Goal: Information Seeking & Learning: Compare options

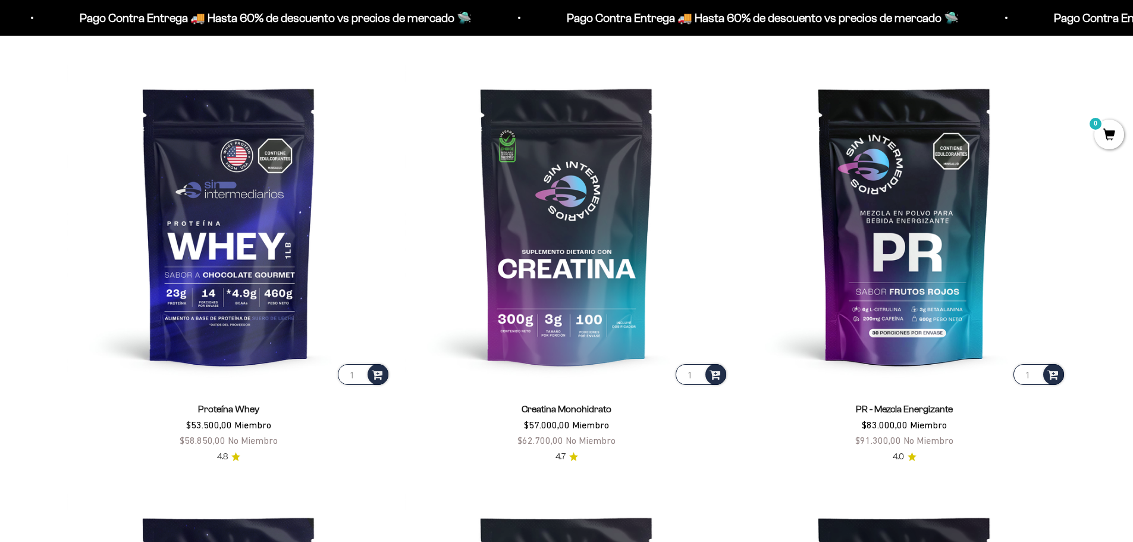
scroll to position [595, 0]
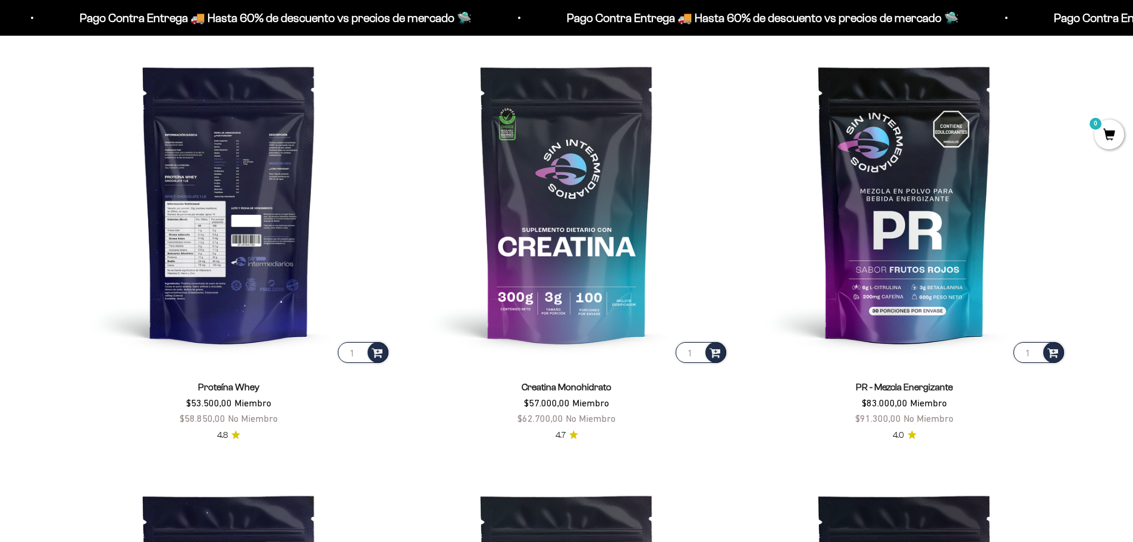
click at [234, 265] on img at bounding box center [228, 203] width 323 height 323
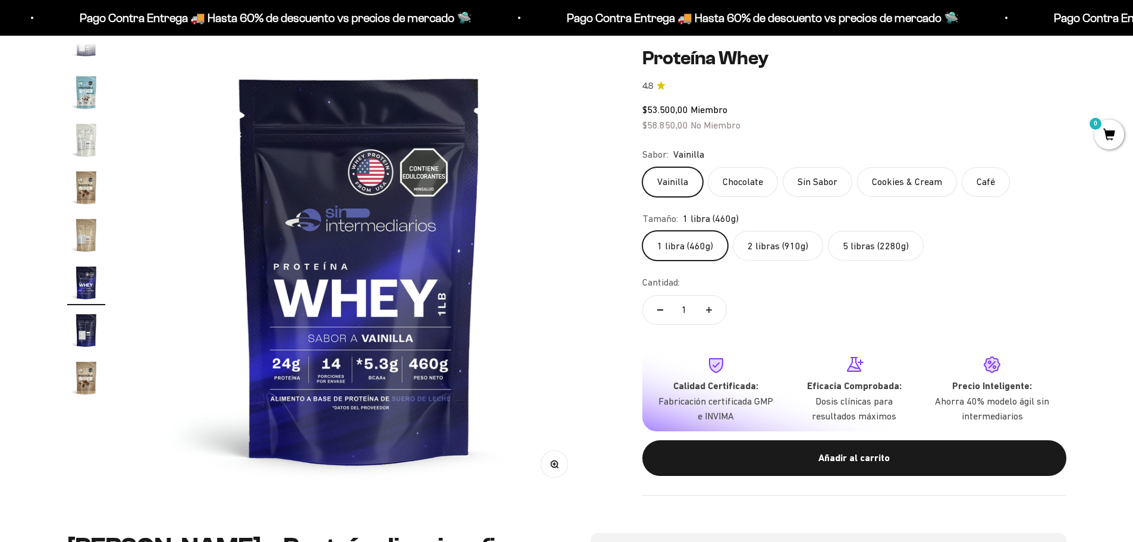
click at [340, 262] on img at bounding box center [359, 268] width 451 height 451
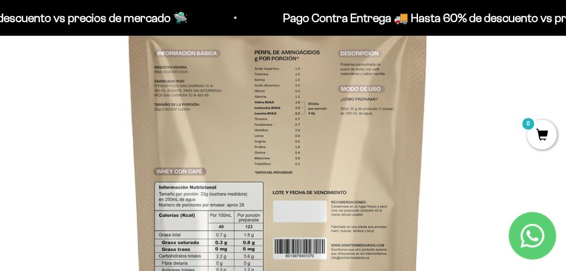
scroll to position [252, 0]
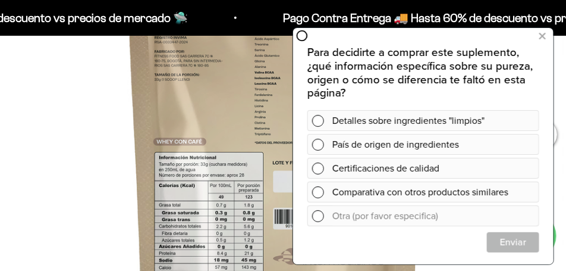
click at [299, 34] on icon at bounding box center [302, 35] width 12 height 12
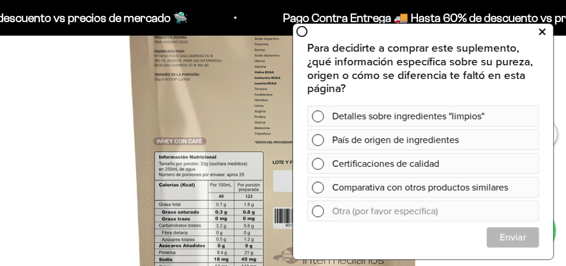
click at [541, 30] on icon at bounding box center [542, 31] width 7 height 15
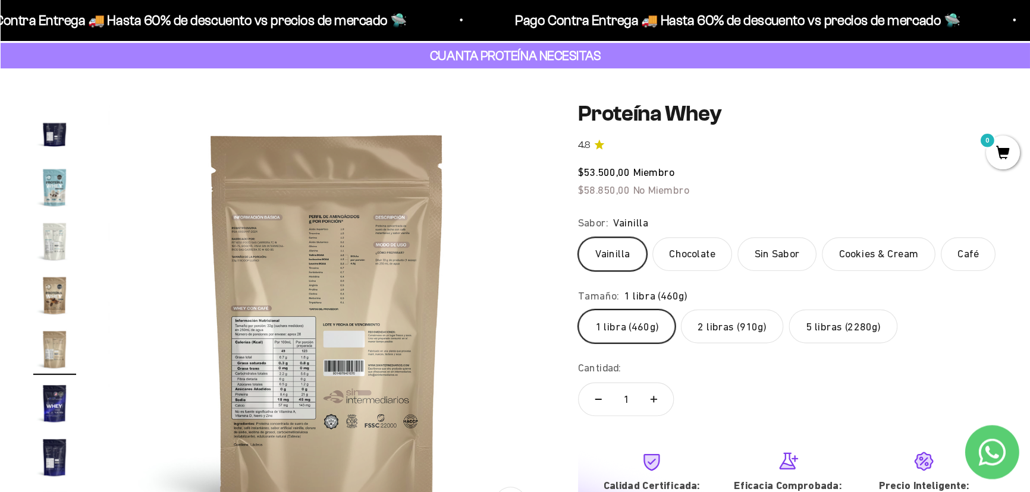
scroll to position [545, 0]
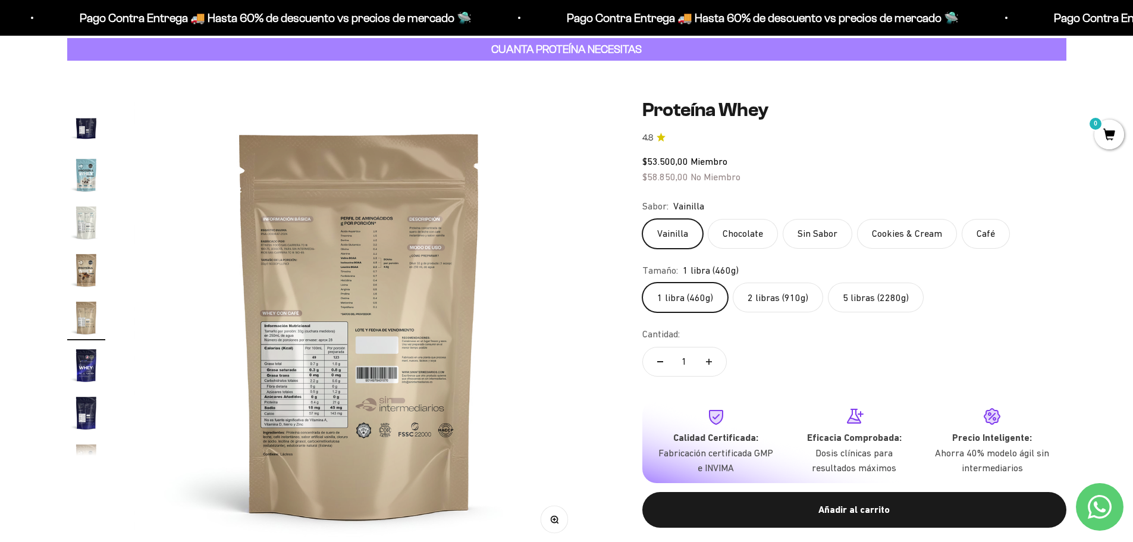
click at [366, 360] on img at bounding box center [359, 324] width 451 height 451
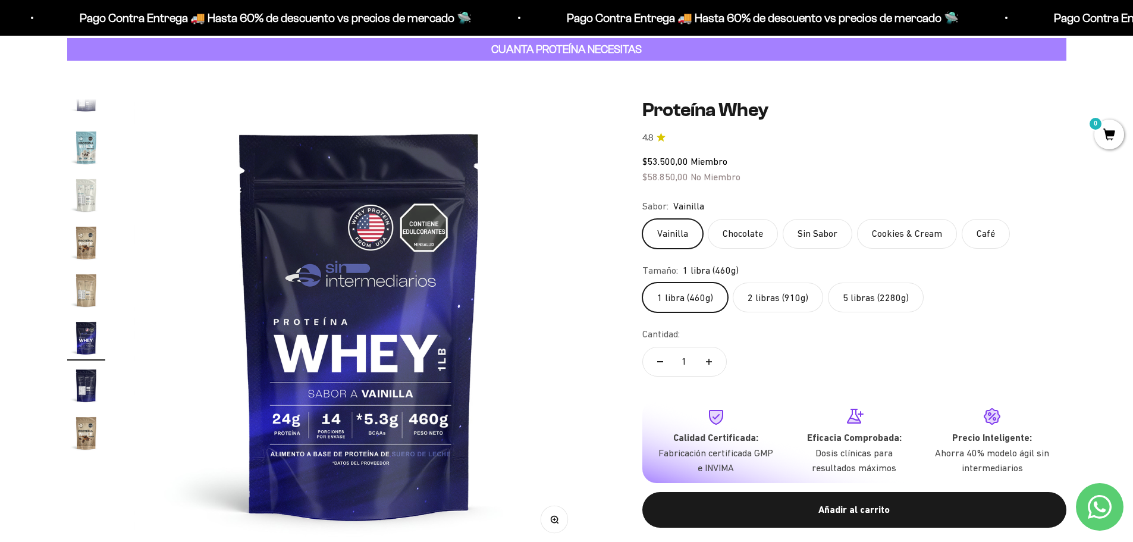
click at [764, 292] on label "2 libras (910g)" at bounding box center [778, 297] width 90 height 30
click at [642, 282] on input "2 libras (910g)" at bounding box center [642, 282] width 1 height 1
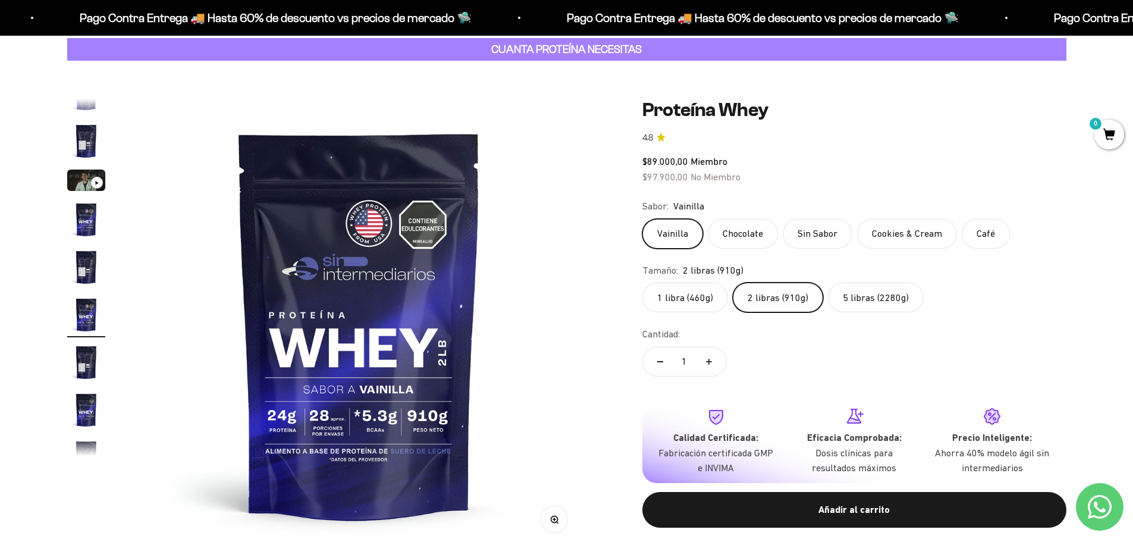
scroll to position [22, 0]
click at [688, 303] on label "1 libra (460g)" at bounding box center [685, 297] width 86 height 30
click at [642, 282] on input "1 libra (460g)" at bounding box center [642, 282] width 1 height 1
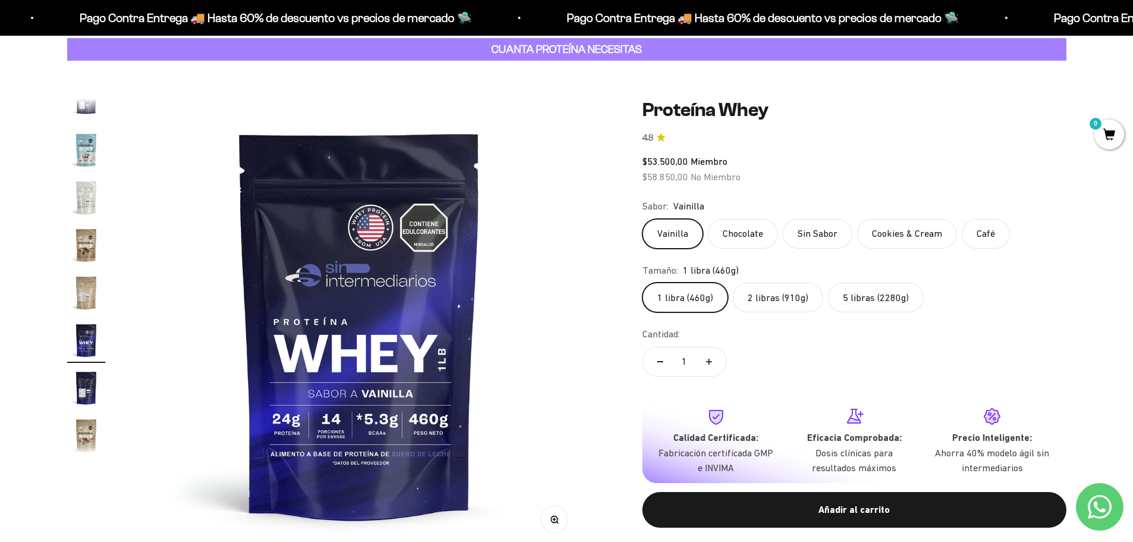
scroll to position [572, 0]
click at [780, 294] on label "2 libras (910g)" at bounding box center [778, 297] width 90 height 30
click at [642, 282] on input "2 libras (910g)" at bounding box center [642, 282] width 1 height 1
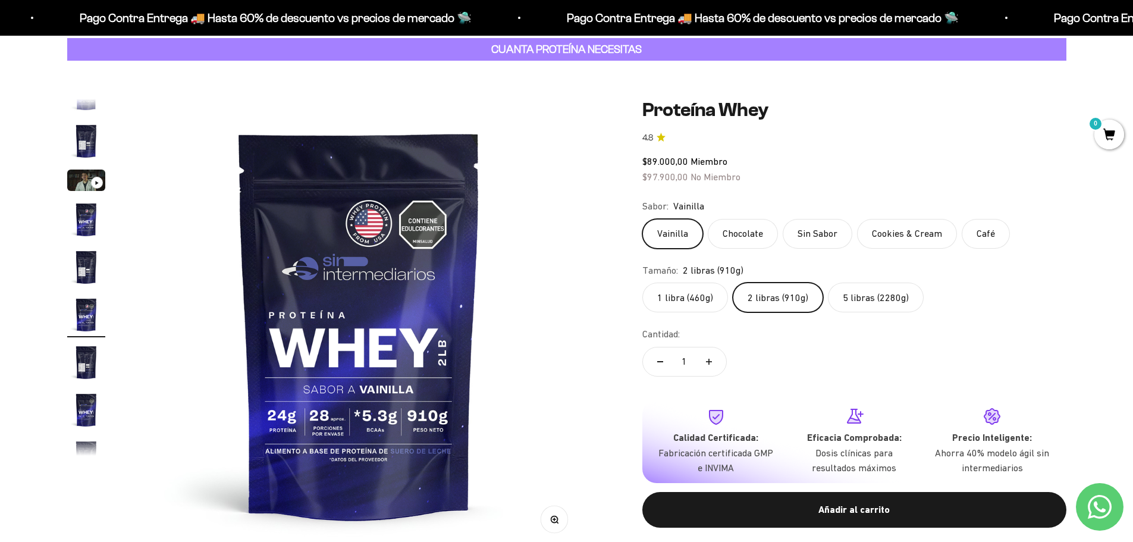
scroll to position [22, 0]
click at [852, 296] on label "5 libras (2280g)" at bounding box center [876, 297] width 96 height 30
click at [642, 282] on input "5 libras (2280g)" at bounding box center [642, 282] width 1 height 1
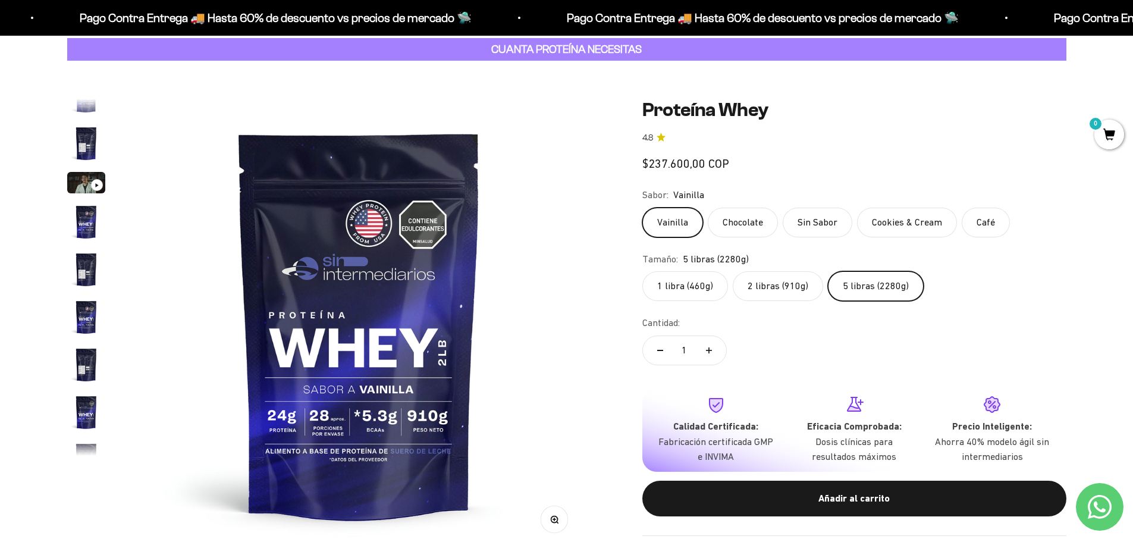
scroll to position [0, 4192]
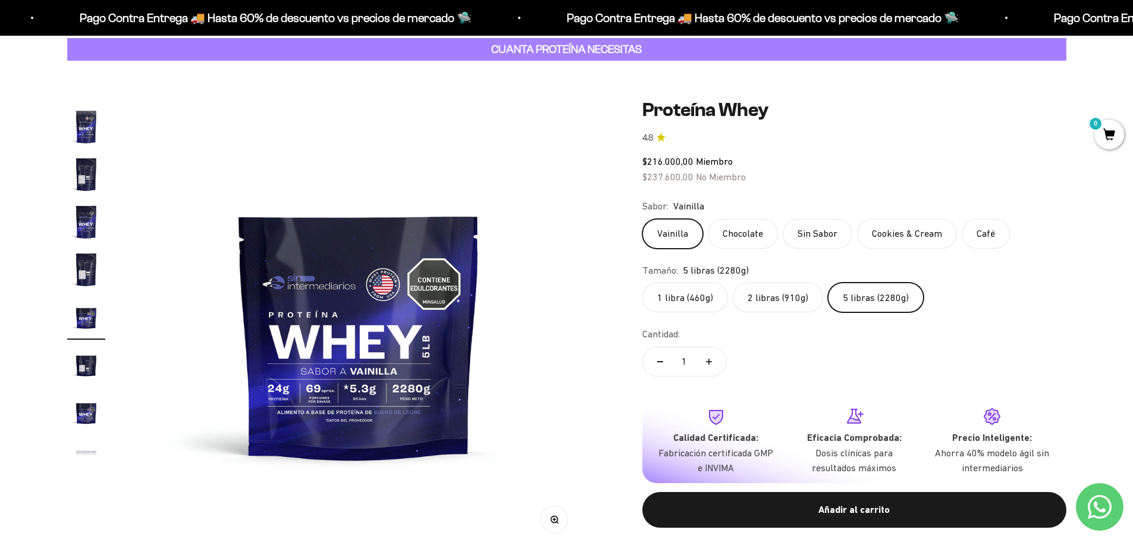
click at [695, 294] on label "1 libra (460g)" at bounding box center [685, 297] width 86 height 30
click at [642, 282] on input "1 libra (460g)" at bounding box center [642, 282] width 1 height 1
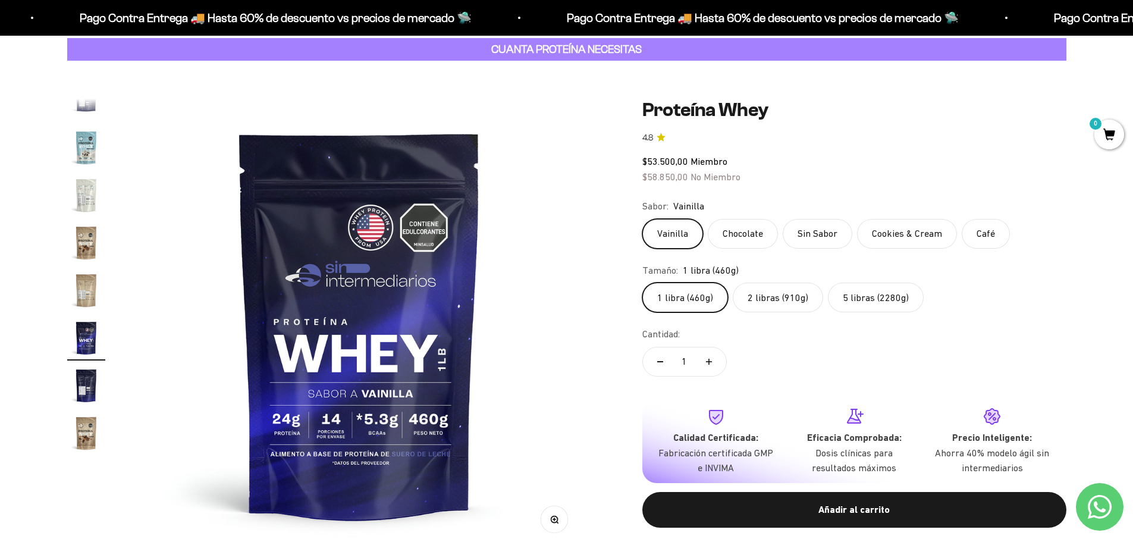
click at [476, 334] on img at bounding box center [359, 324] width 451 height 451
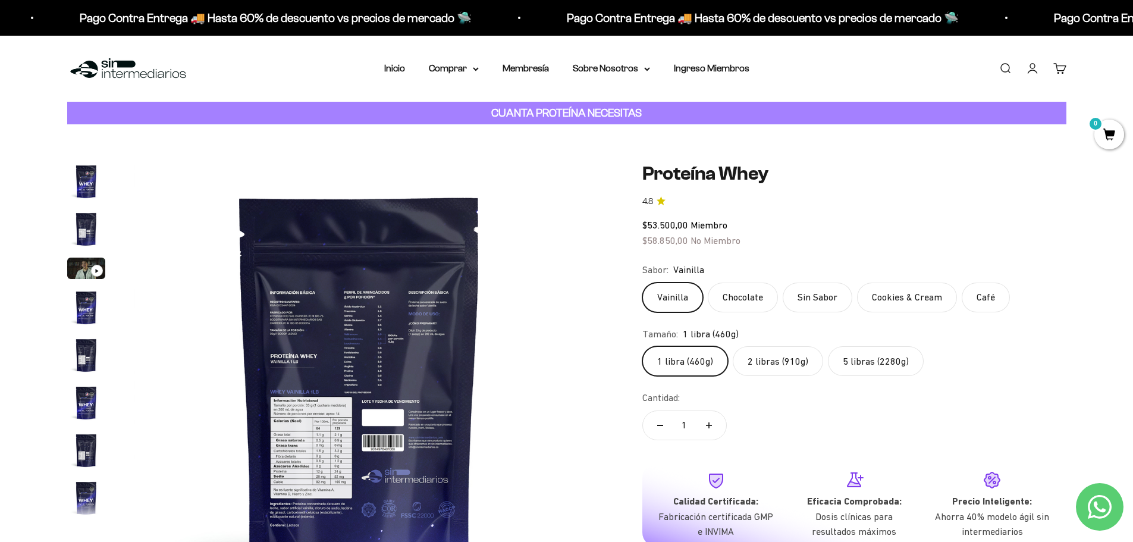
click at [728, 295] on label "Chocolate" at bounding box center [743, 297] width 70 height 30
click at [642, 282] on input "Chocolate" at bounding box center [642, 282] width 1 height 1
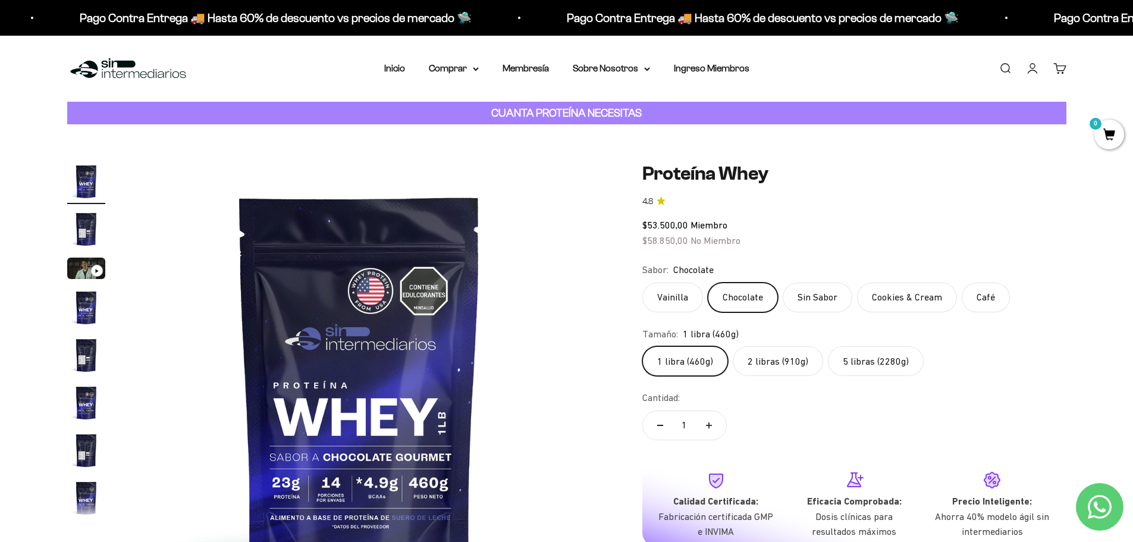
click at [681, 282] on fieldset "Sabor: Chocolate Vainilla Chocolate Sin Sabor Cookies & Cream Café" at bounding box center [854, 287] width 424 height 50
click at [680, 282] on label "Vainilla" at bounding box center [672, 297] width 61 height 30
click at [642, 282] on input "Vainilla" at bounding box center [642, 282] width 1 height 1
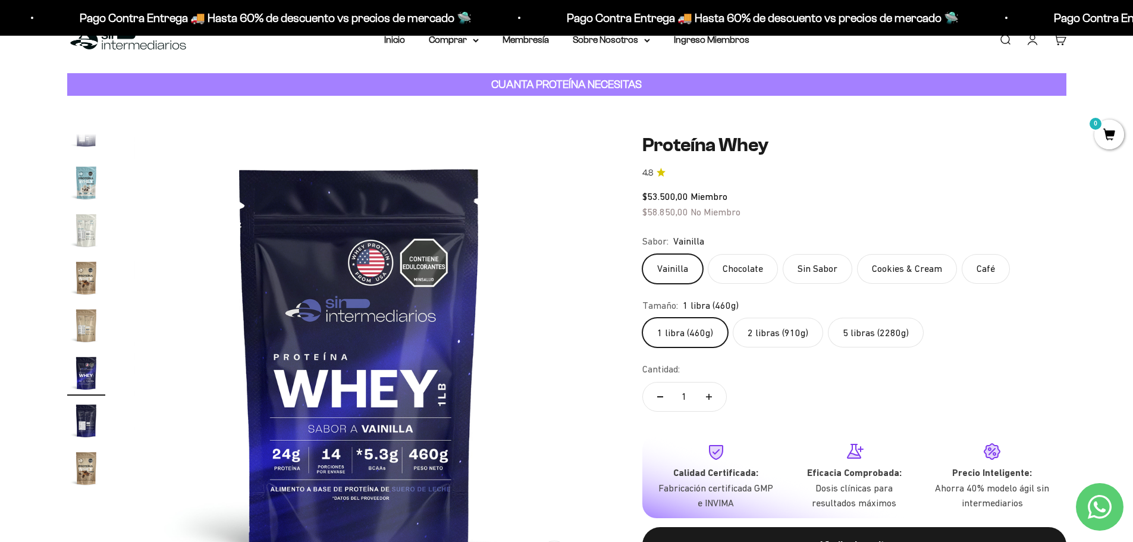
scroll to position [119, 0]
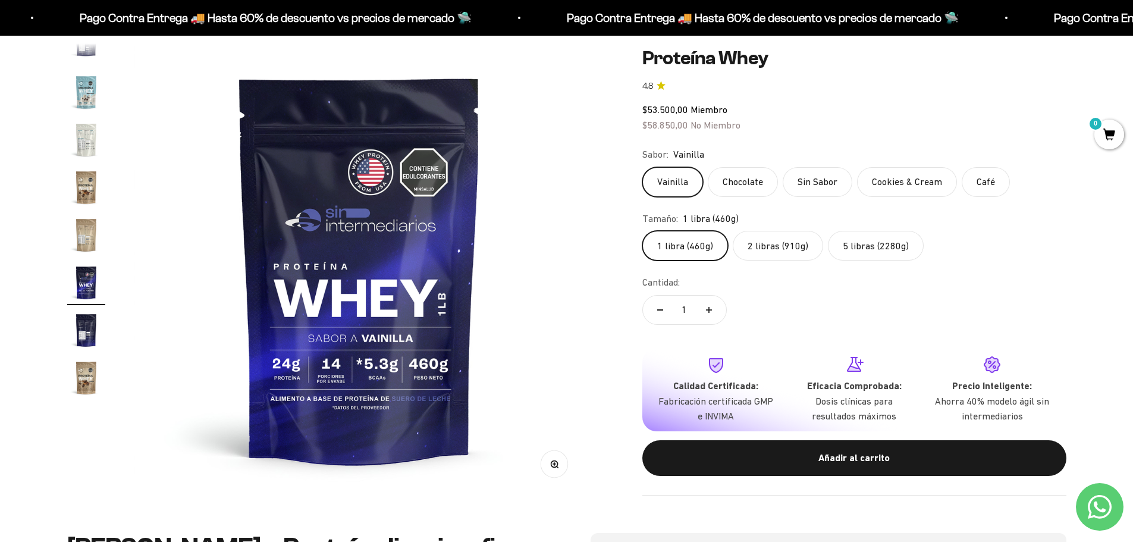
click at [805, 181] on label "Sin Sabor" at bounding box center [818, 182] width 70 height 30
click at [642, 167] on input "Sin Sabor" at bounding box center [642, 166] width 1 height 1
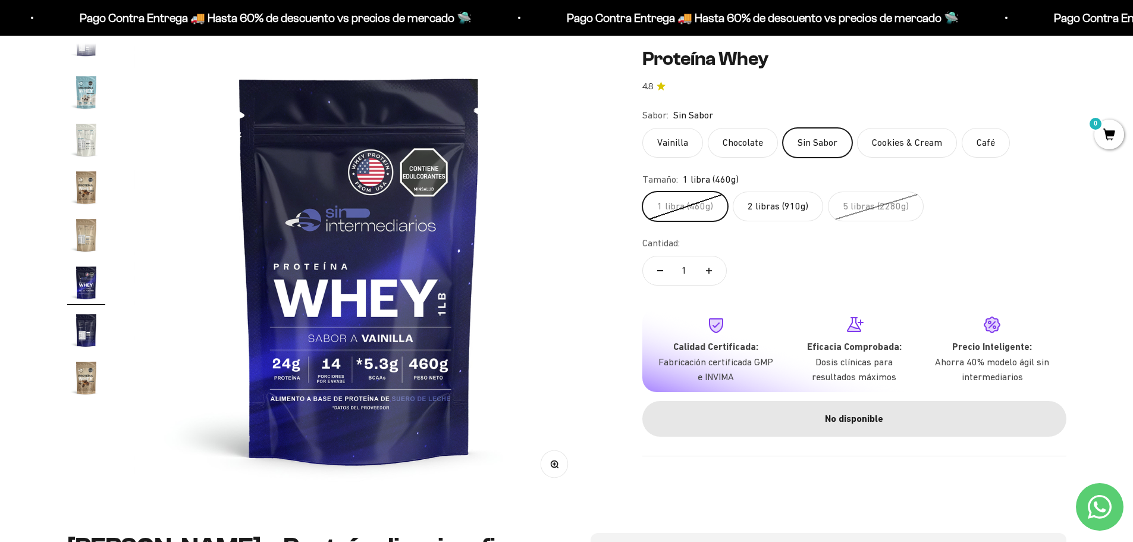
click at [754, 146] on label "Chocolate" at bounding box center [743, 142] width 70 height 30
click at [642, 127] on input "Chocolate" at bounding box center [642, 127] width 1 height 1
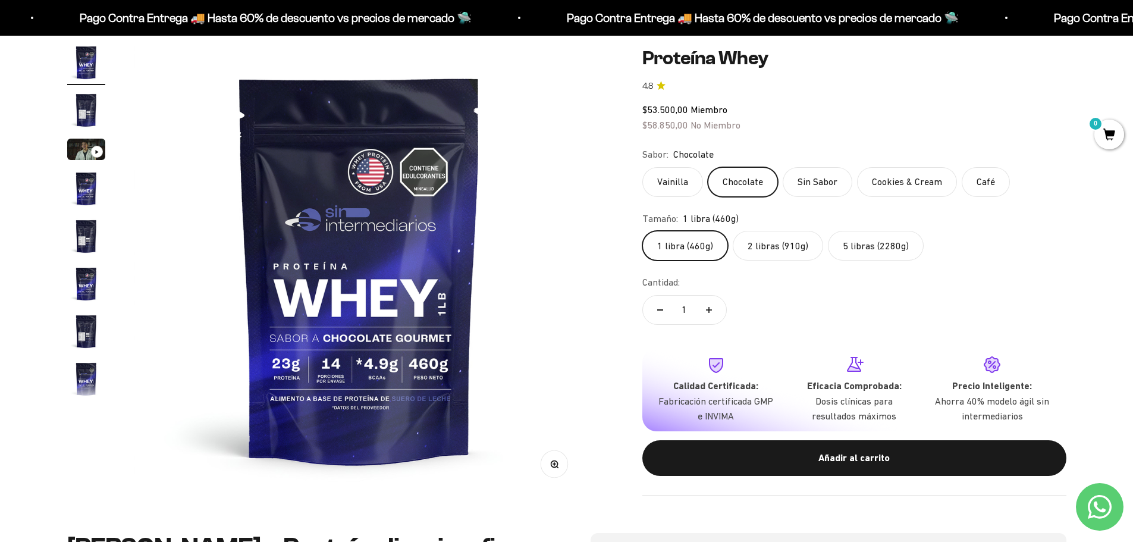
click at [684, 174] on label "Vainilla" at bounding box center [672, 182] width 61 height 30
click at [642, 167] on input "Vainilla" at bounding box center [642, 166] width 1 height 1
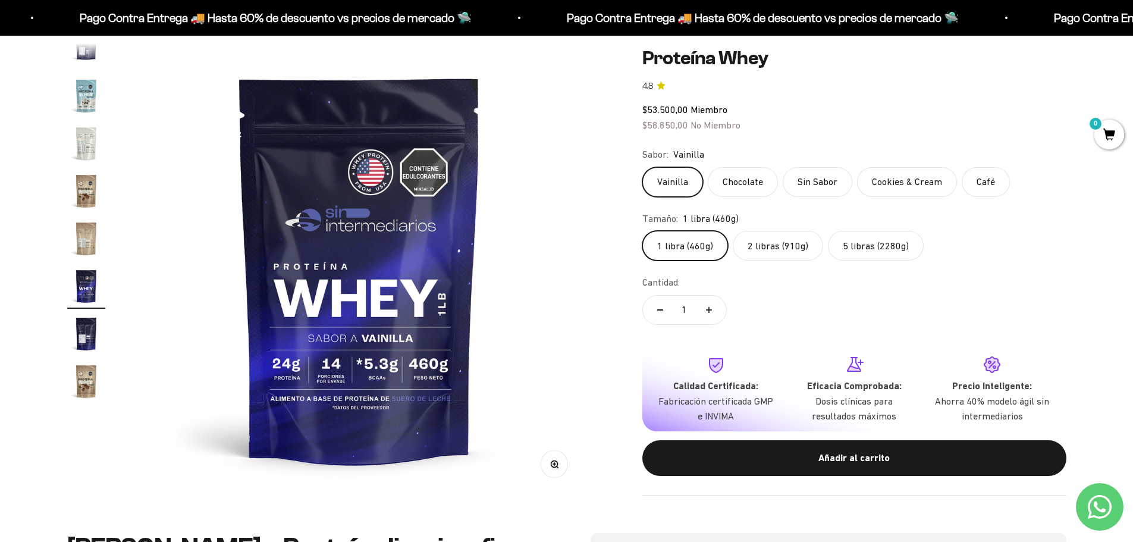
scroll to position [572, 0]
click at [887, 185] on label "Cookies & Cream" at bounding box center [907, 182] width 100 height 30
click at [642, 167] on input "Cookies & Cream" at bounding box center [642, 166] width 1 height 1
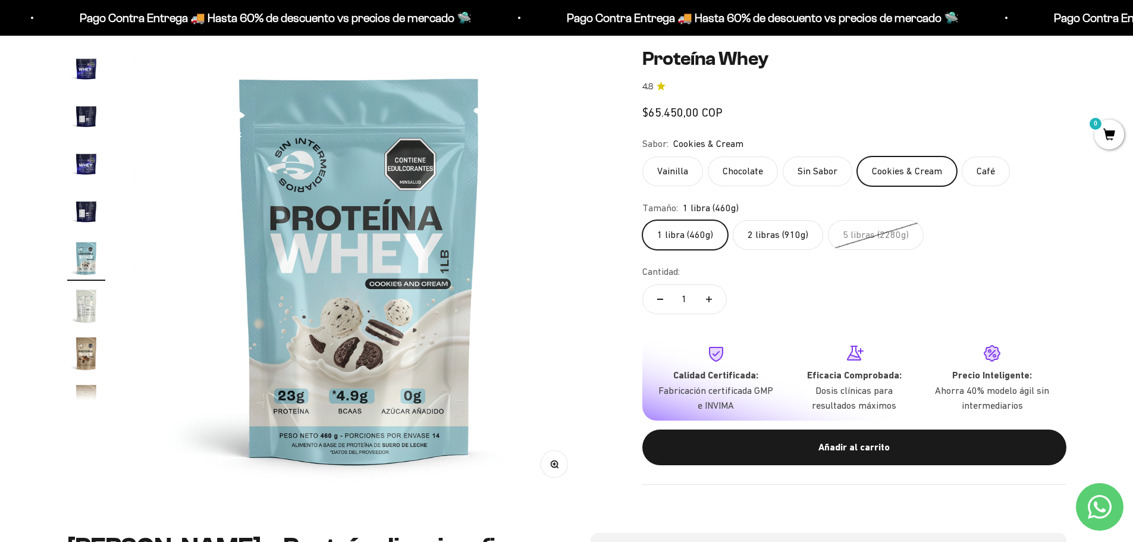
scroll to position [403, 0]
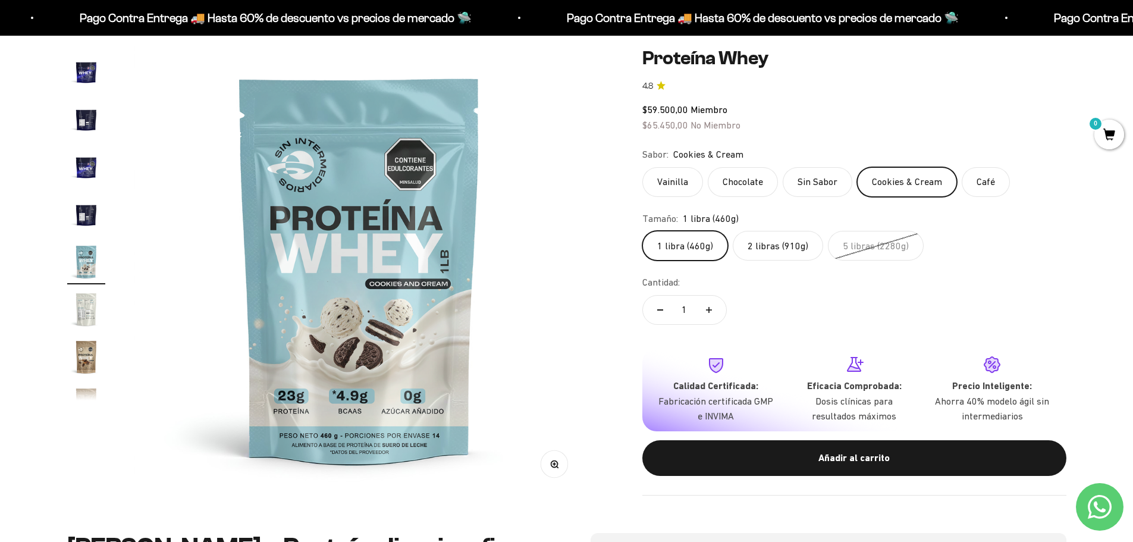
click at [986, 183] on label "Café" at bounding box center [986, 182] width 48 height 30
click at [642, 167] on input "Café" at bounding box center [642, 166] width 1 height 1
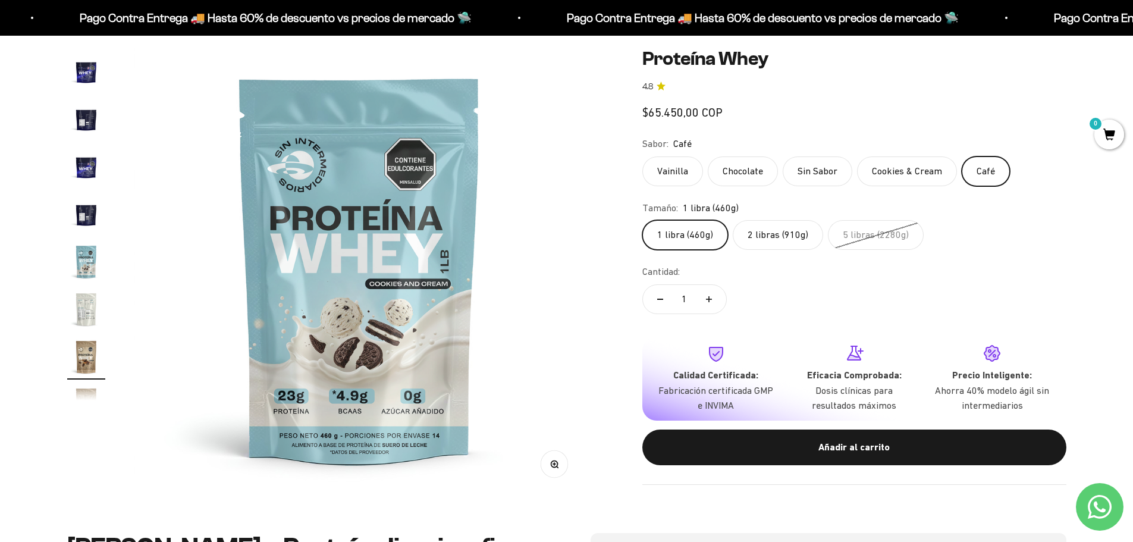
scroll to position [498, 0]
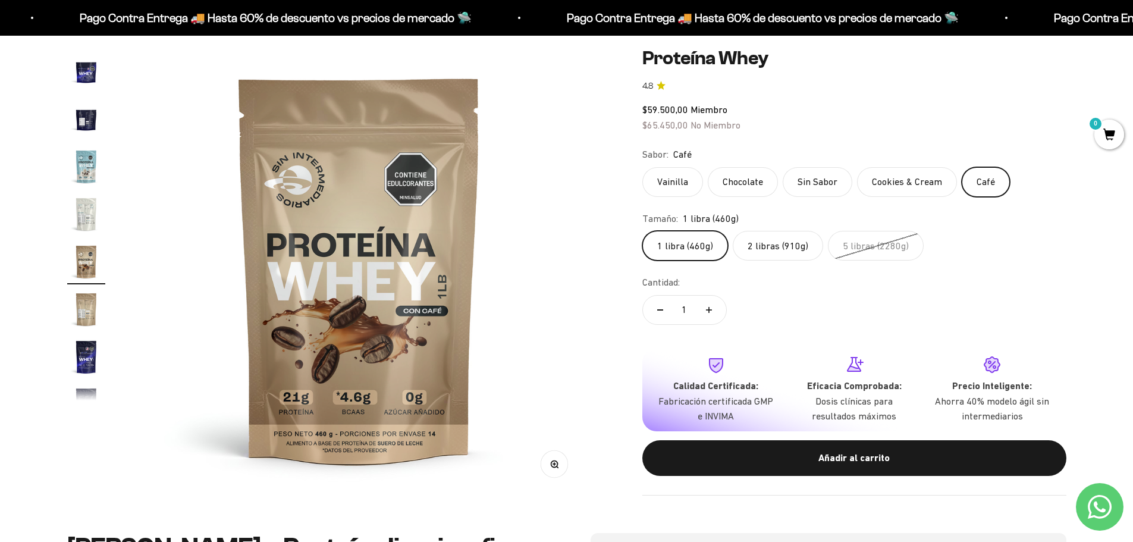
click at [676, 172] on label "Vainilla" at bounding box center [672, 182] width 61 height 30
click at [642, 167] on input "Vainilla" at bounding box center [642, 166] width 1 height 1
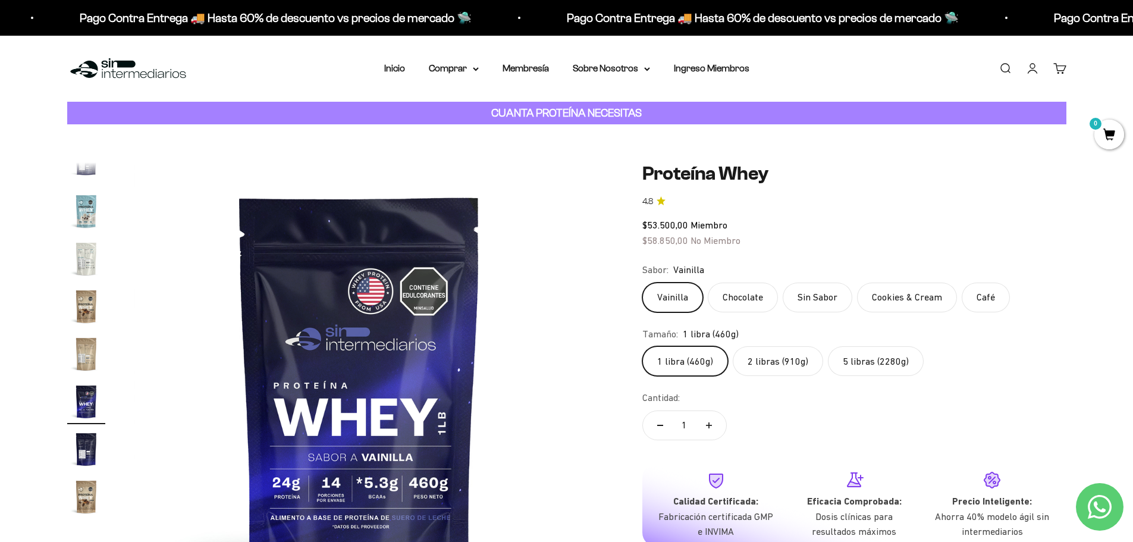
click at [998, 62] on link "Buscar" at bounding box center [1004, 68] width 13 height 13
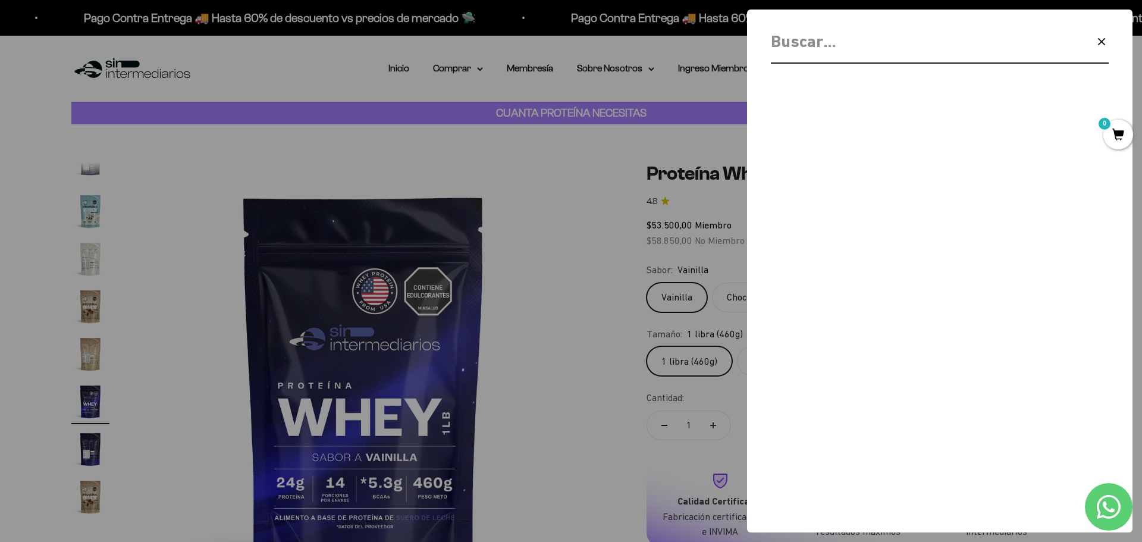
drag, startPoint x: 835, startPoint y: 36, endPoint x: 833, endPoint y: 43, distance: 7.5
click at [835, 39] on input "Buscar" at bounding box center [909, 42] width 277 height 27
drag, startPoint x: 833, startPoint y: 43, endPoint x: 848, endPoint y: 39, distance: 15.4
click at [830, 31] on input "Buscar" at bounding box center [909, 42] width 277 height 27
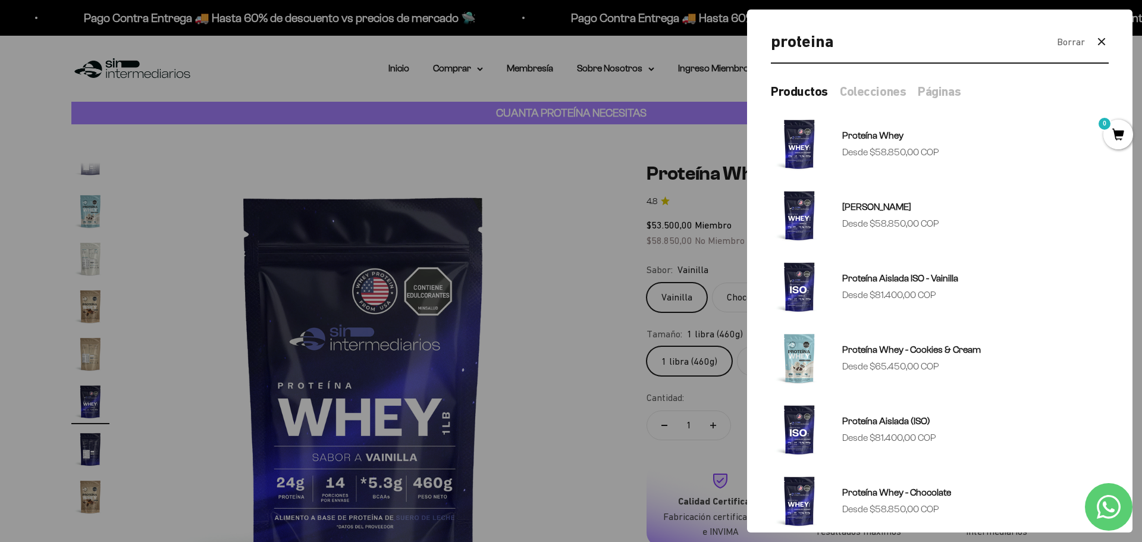
type input "proteina"
click at [592, 184] on div at bounding box center [571, 271] width 1142 height 542
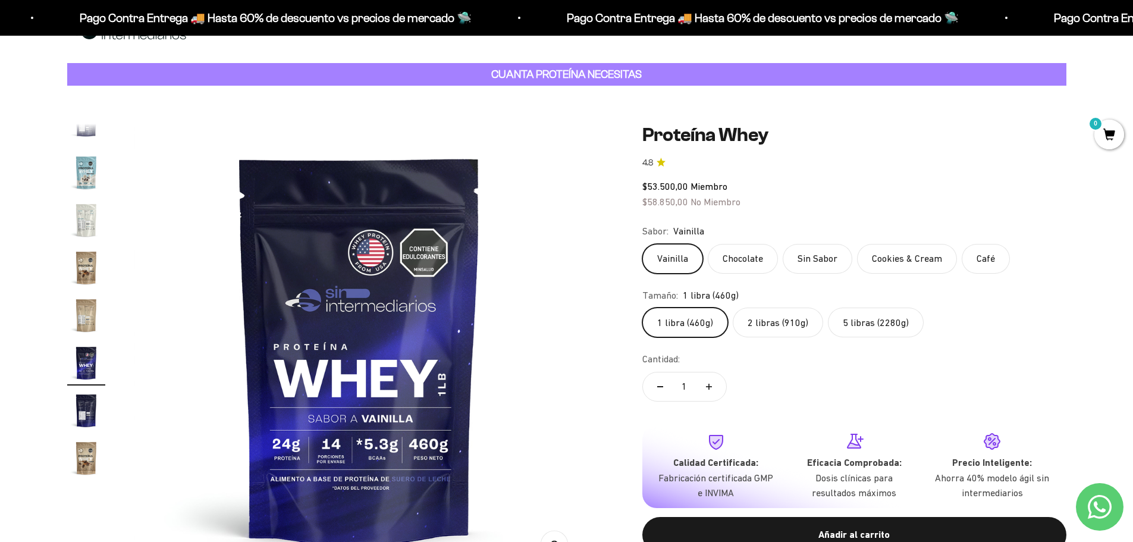
scroll to position [59, 0]
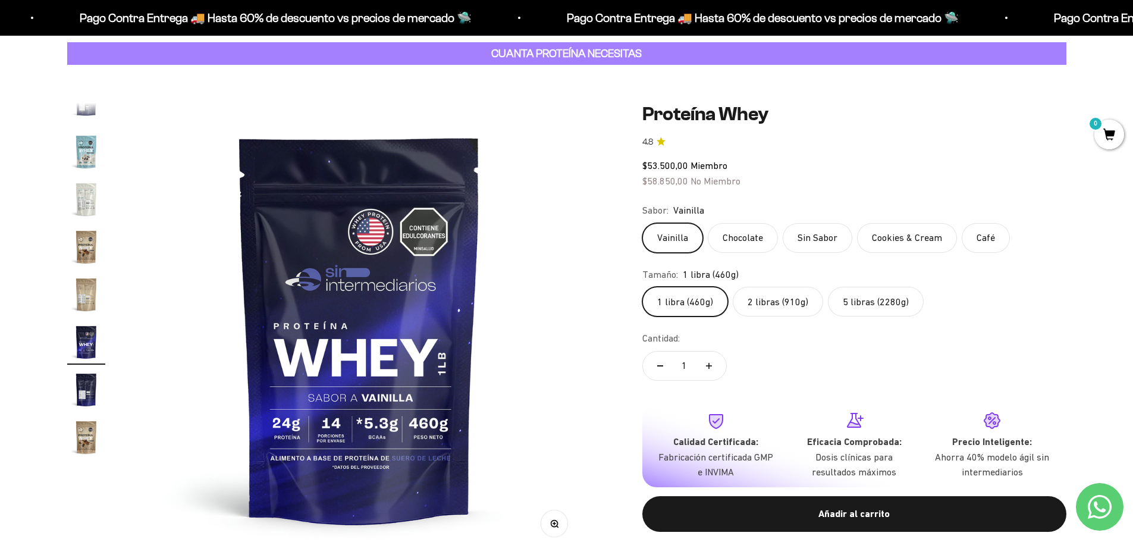
click at [739, 240] on label "Chocolate" at bounding box center [743, 238] width 70 height 30
click at [642, 223] on input "Chocolate" at bounding box center [642, 222] width 1 height 1
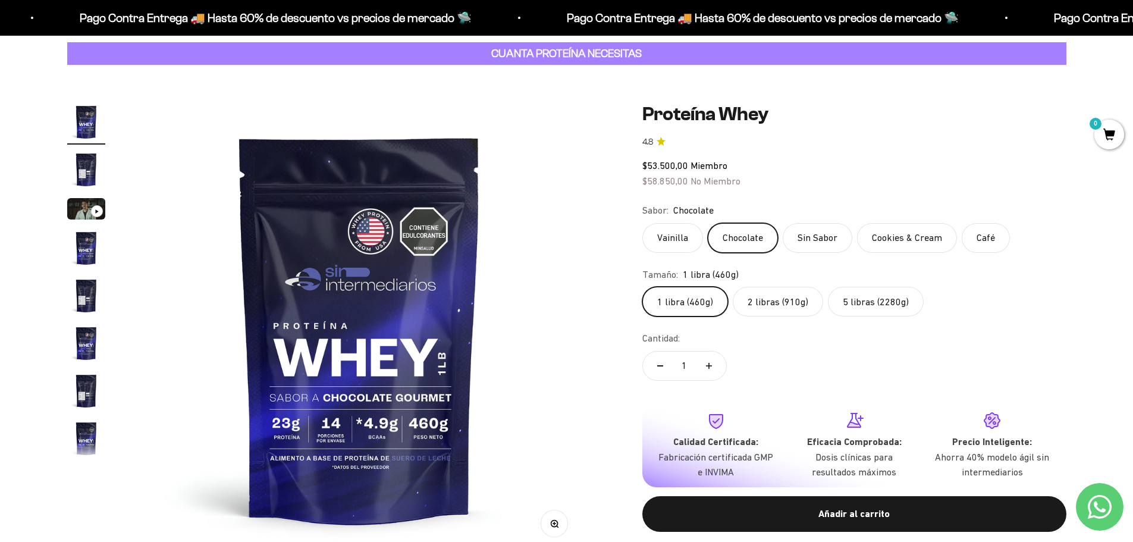
click at [915, 242] on label "Cookies & Cream" at bounding box center [907, 238] width 100 height 30
click at [642, 223] on input "Cookies & Cream" at bounding box center [642, 222] width 1 height 1
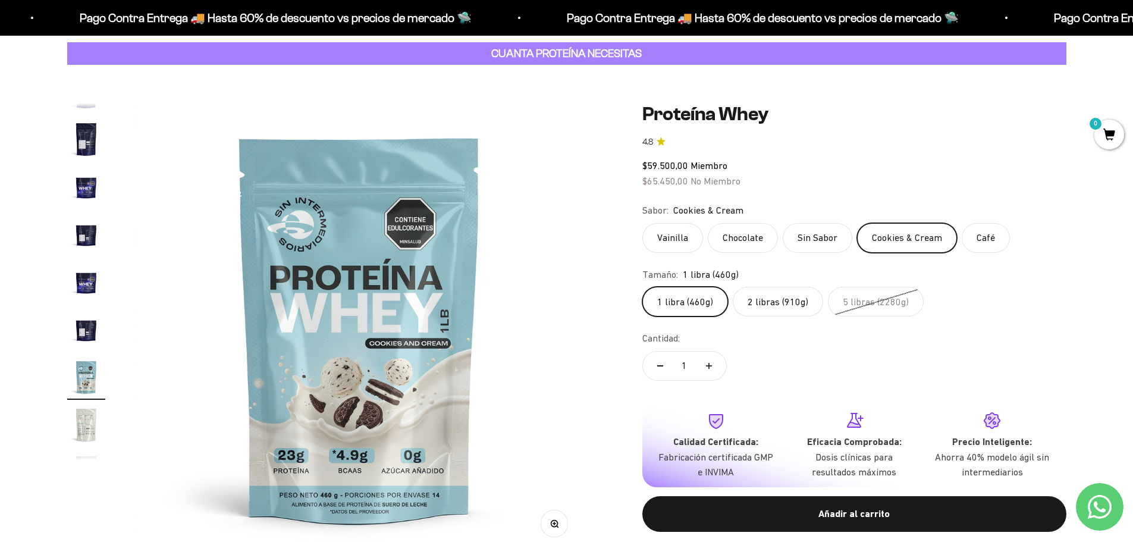
scroll to position [403, 0]
click at [978, 237] on label "Café" at bounding box center [986, 238] width 48 height 30
click at [642, 223] on input "Café" at bounding box center [642, 222] width 1 height 1
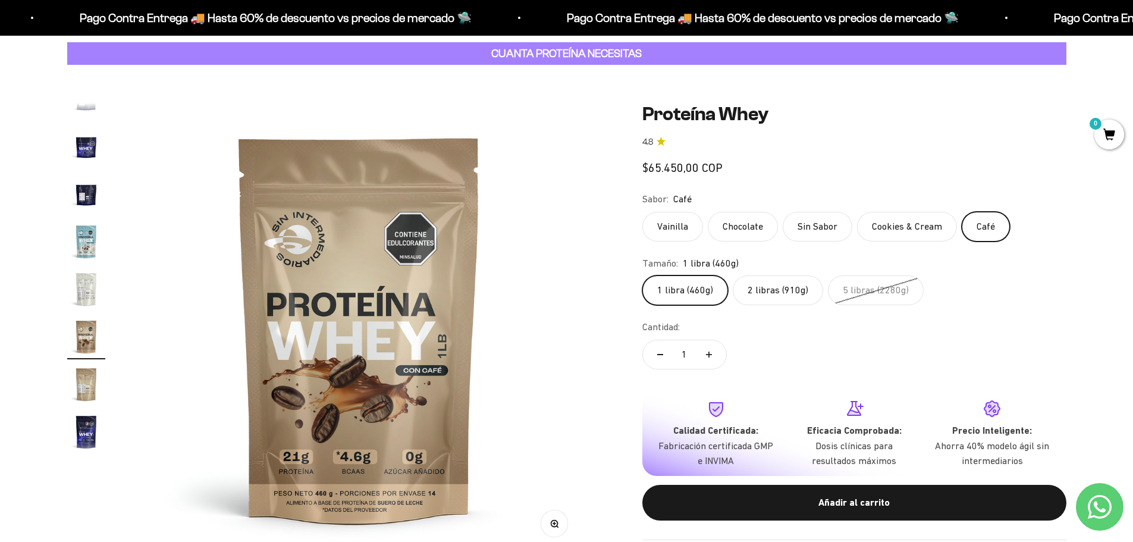
scroll to position [498, 0]
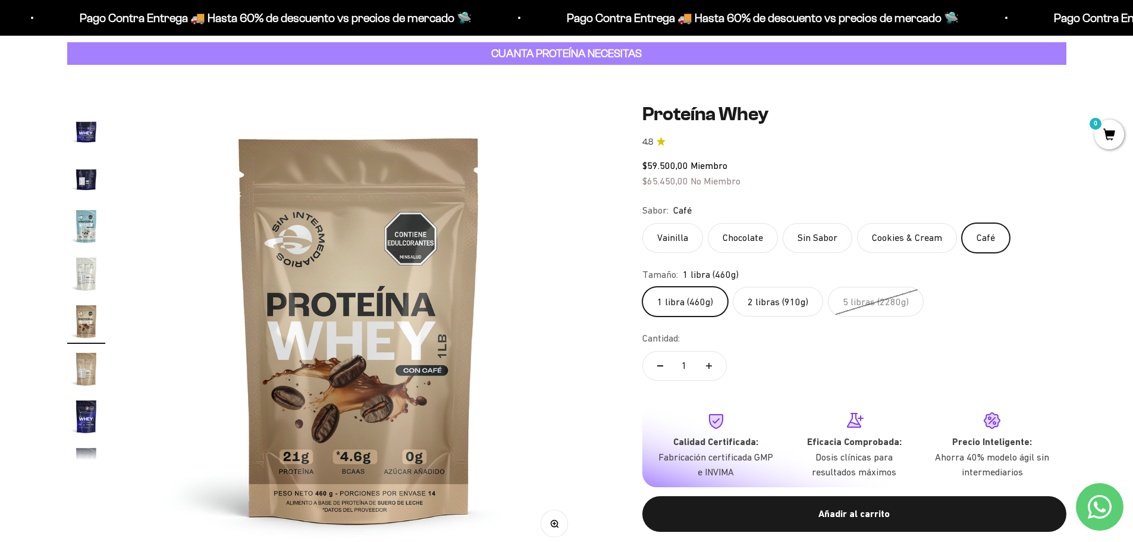
click at [679, 234] on label "Vainilla" at bounding box center [672, 238] width 61 height 30
click at [642, 223] on input "Vainilla" at bounding box center [642, 222] width 1 height 1
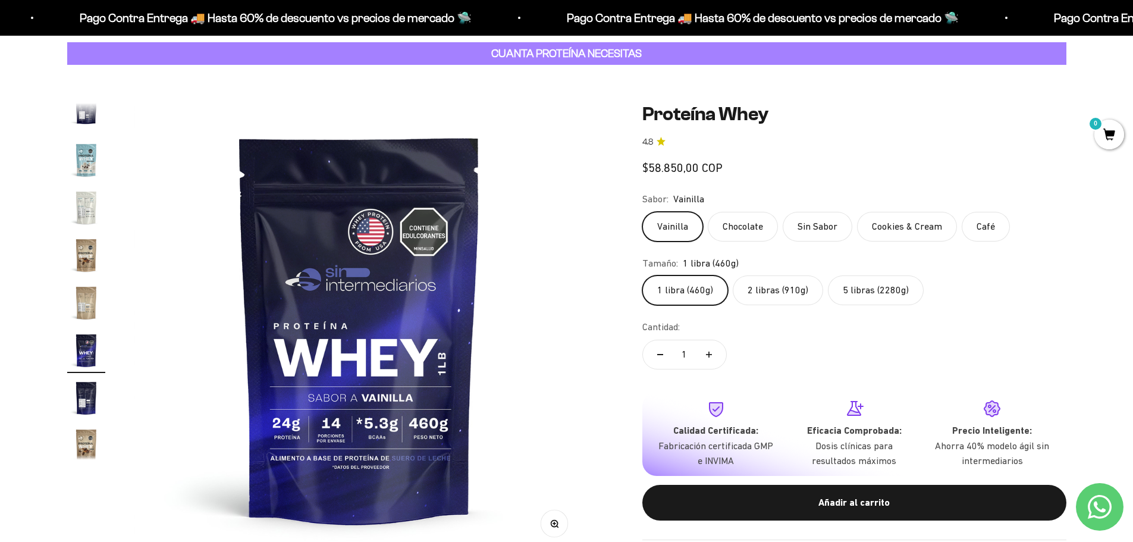
scroll to position [572, 0]
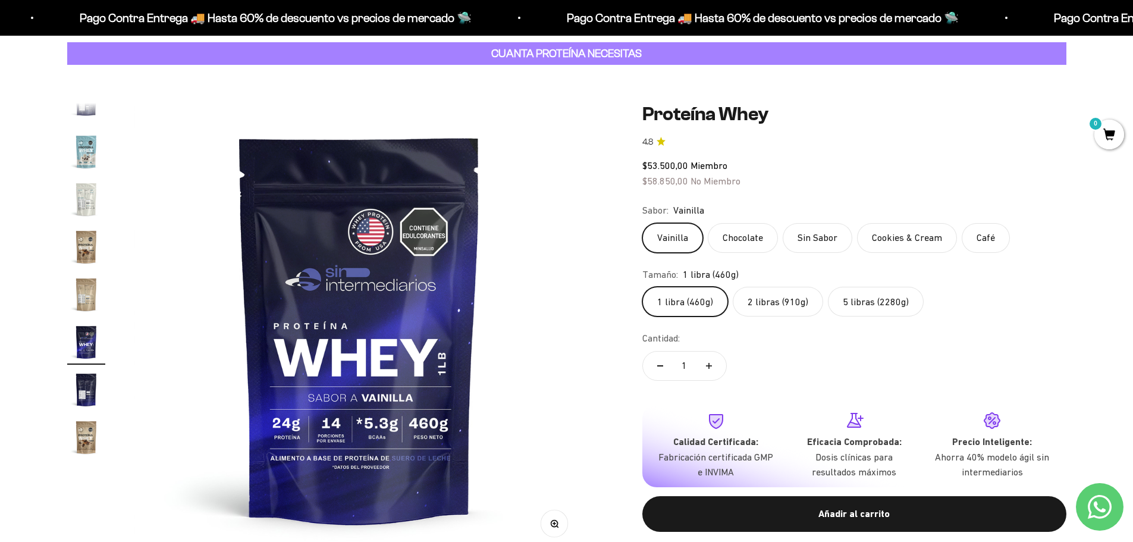
click at [866, 237] on label "Cookies & Cream" at bounding box center [907, 238] width 100 height 30
click at [642, 223] on input "Cookies & Cream" at bounding box center [642, 222] width 1 height 1
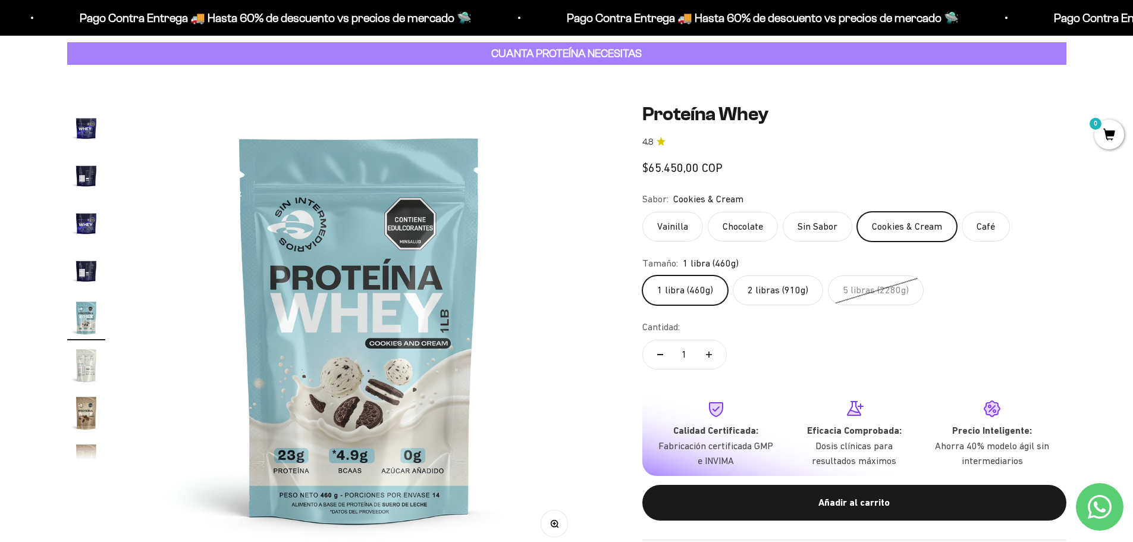
scroll to position [403, 0]
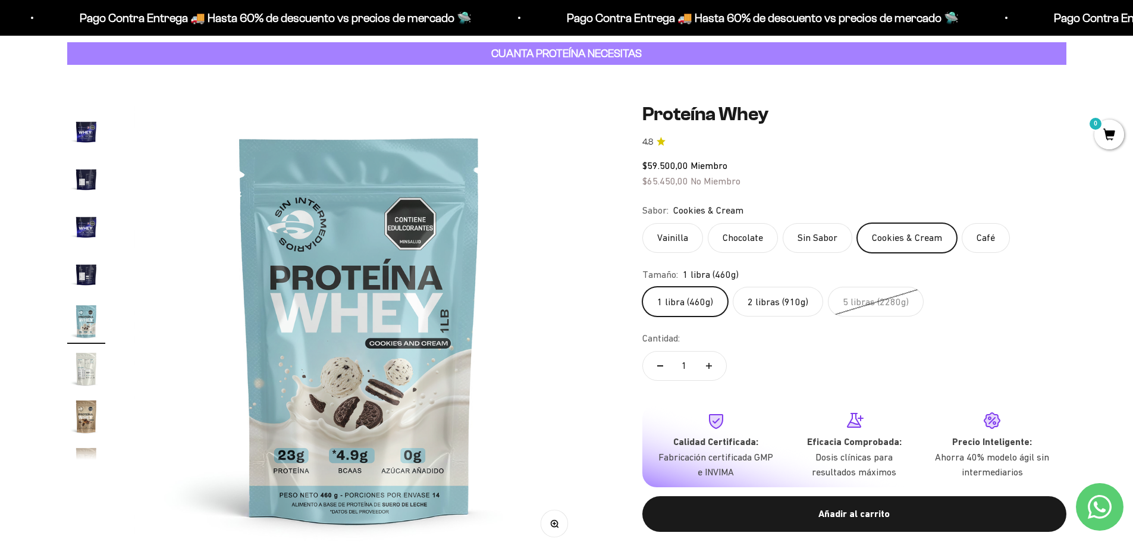
click at [967, 233] on label "Café" at bounding box center [986, 238] width 48 height 30
click at [642, 223] on input "Café" at bounding box center [642, 222] width 1 height 1
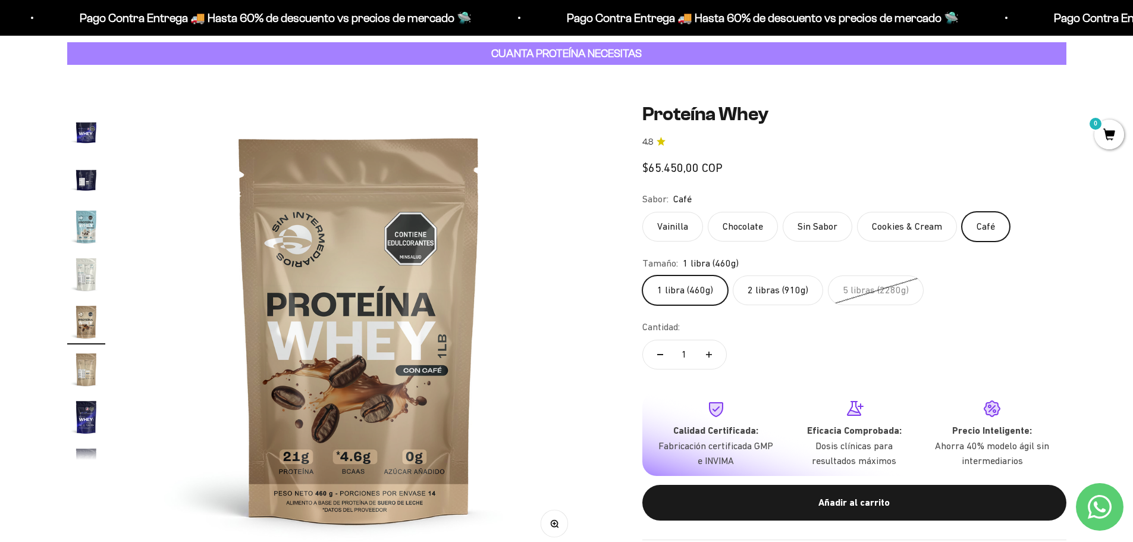
scroll to position [498, 0]
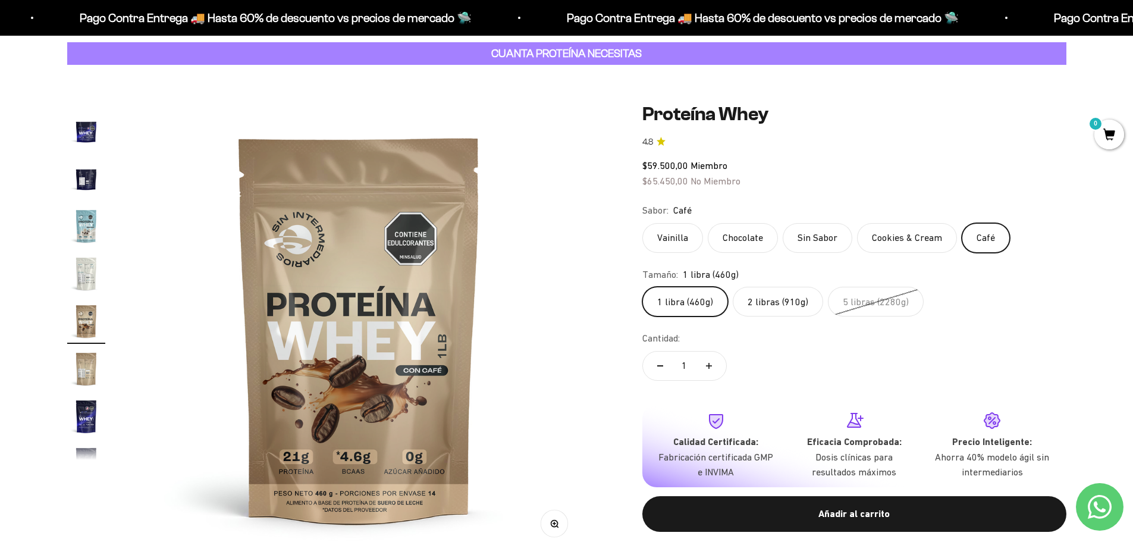
click at [767, 308] on label "2 libras (910g)" at bounding box center [778, 302] width 90 height 30
click at [642, 287] on input "2 libras (910g)" at bounding box center [642, 286] width 1 height 1
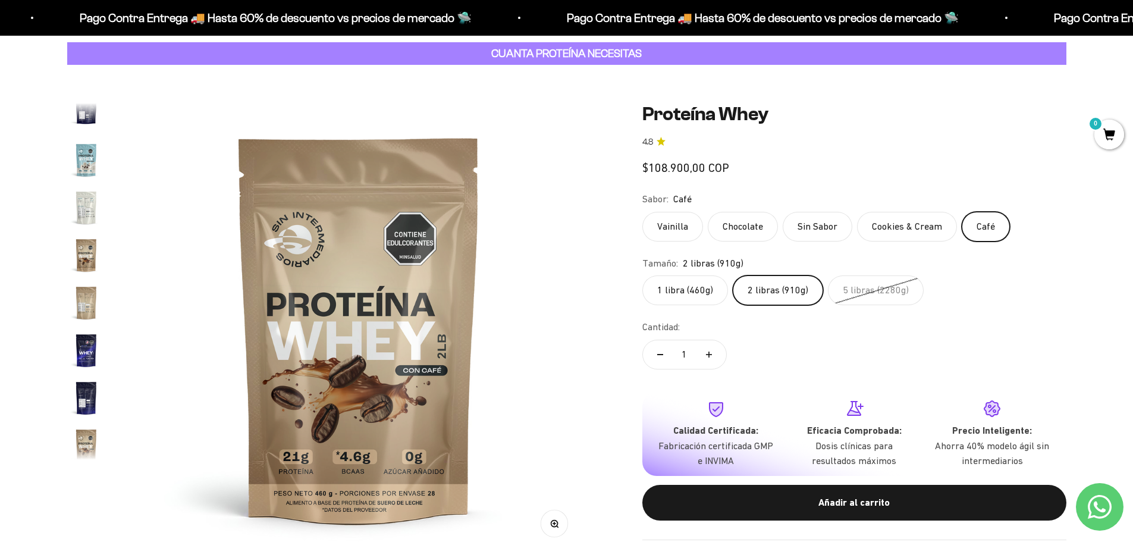
scroll to position [572, 0]
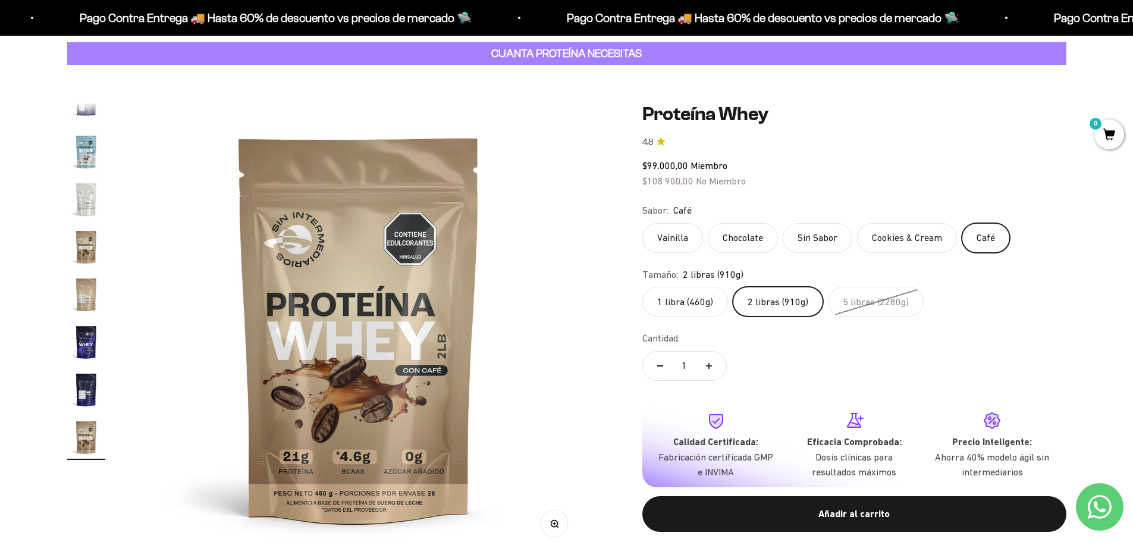
click at [702, 300] on label "1 libra (460g)" at bounding box center [685, 302] width 86 height 30
click at [642, 287] on input "1 libra (460g)" at bounding box center [642, 286] width 1 height 1
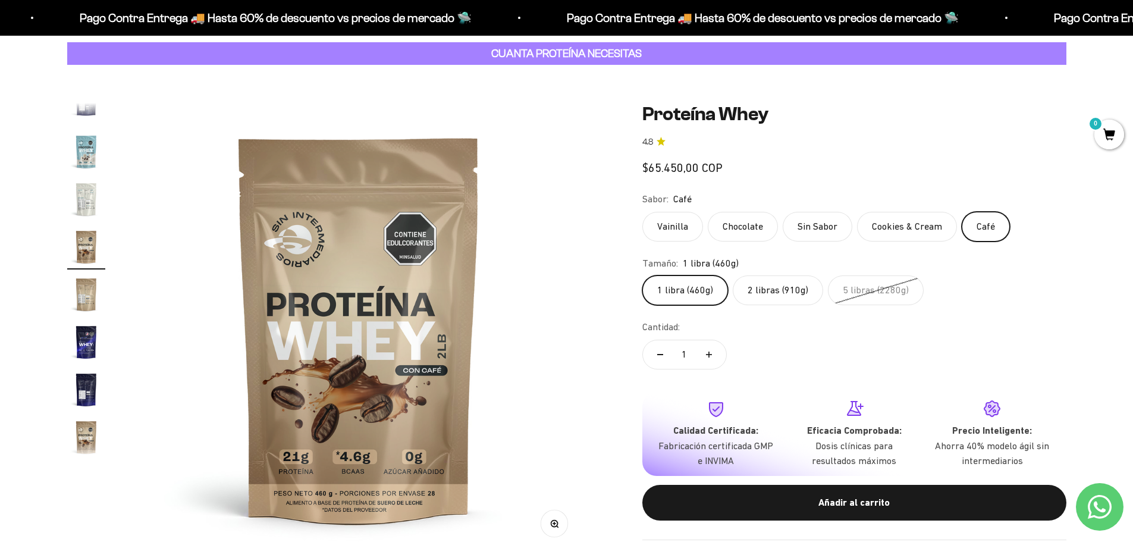
scroll to position [498, 0]
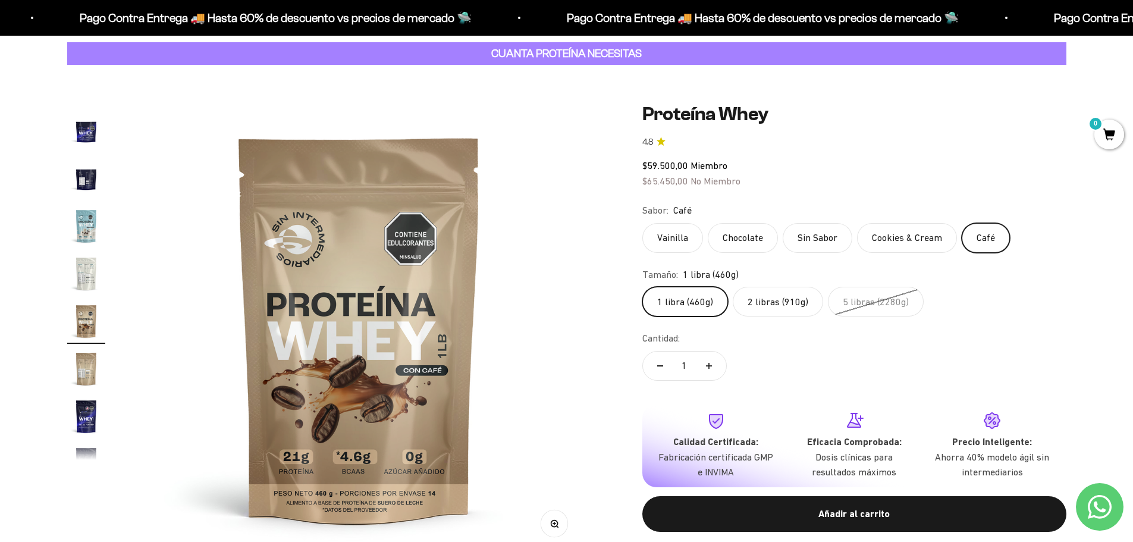
click at [685, 239] on label "Vainilla" at bounding box center [672, 238] width 61 height 30
click at [642, 223] on input "Vainilla" at bounding box center [642, 222] width 1 height 1
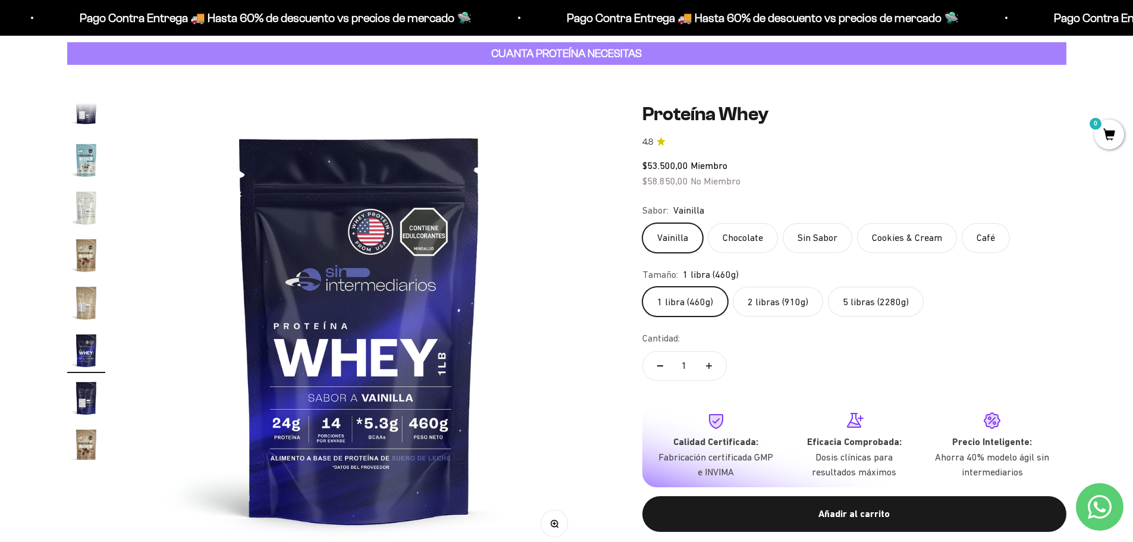
scroll to position [572, 0]
click at [777, 301] on label "2 libras (910g)" at bounding box center [778, 302] width 90 height 30
click at [642, 287] on input "2 libras (910g)" at bounding box center [642, 286] width 1 height 1
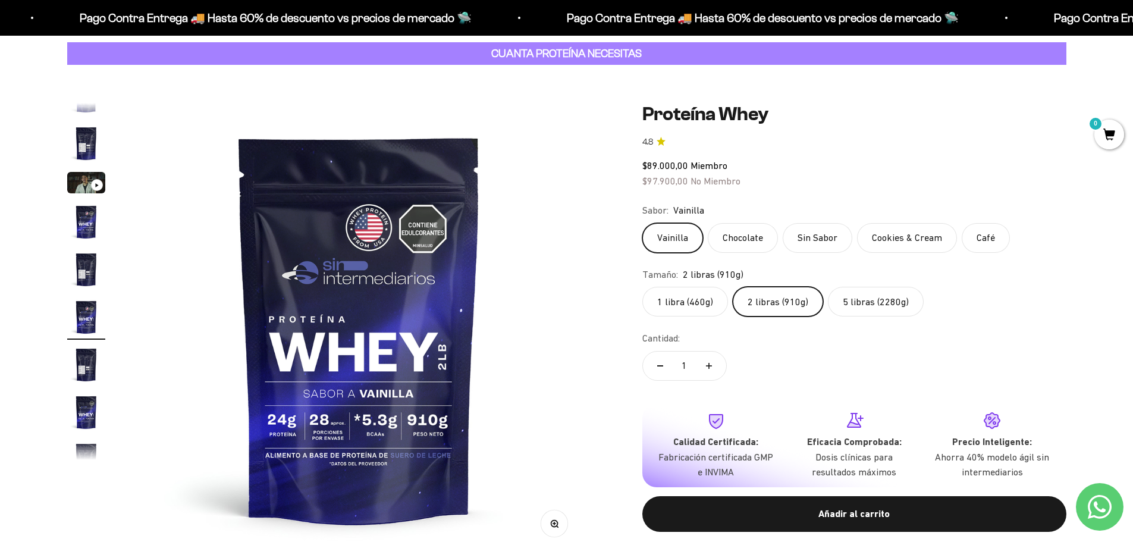
scroll to position [22, 0]
click at [699, 293] on label "1 libra (460g)" at bounding box center [685, 302] width 86 height 30
click at [642, 287] on input "1 libra (460g)" at bounding box center [642, 286] width 1 height 1
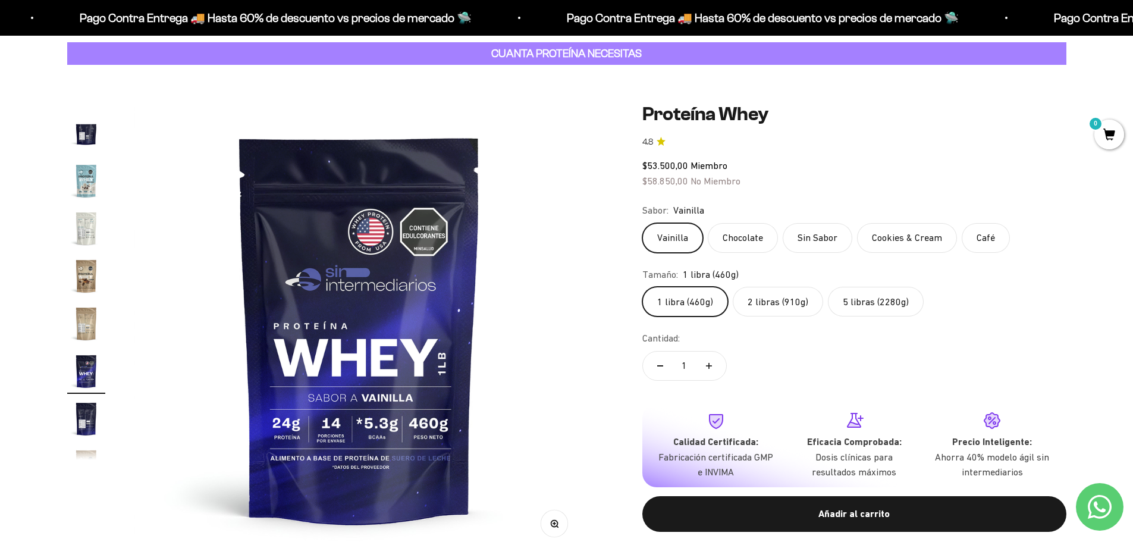
scroll to position [572, 0]
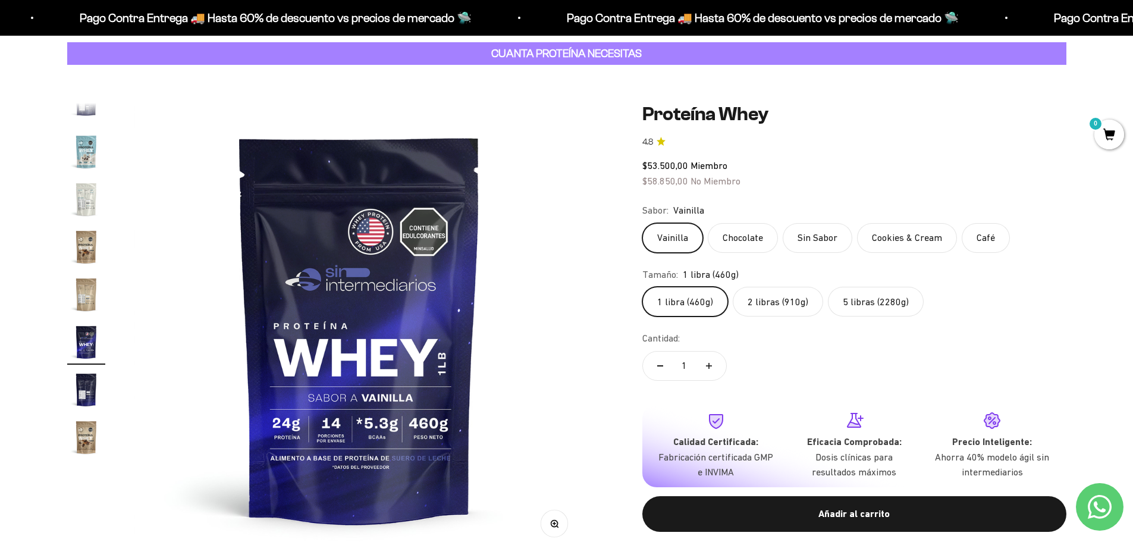
click at [771, 303] on label "2 libras (910g)" at bounding box center [778, 302] width 90 height 30
click at [642, 287] on input "2 libras (910g)" at bounding box center [642, 286] width 1 height 1
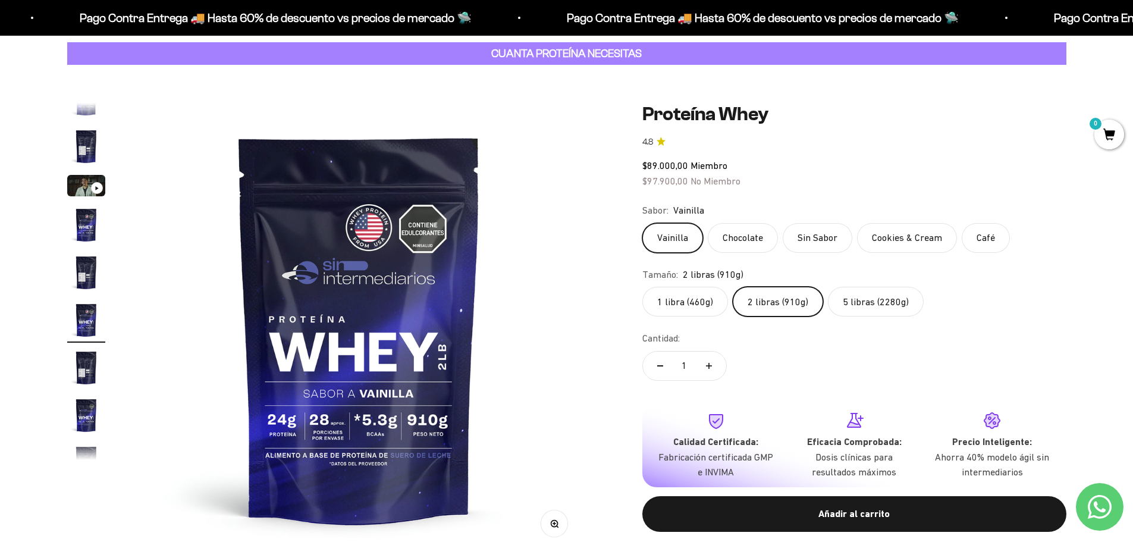
scroll to position [22, 0]
click at [703, 302] on label "1 libra (460g)" at bounding box center [685, 302] width 86 height 30
click at [642, 287] on input "1 libra (460g)" at bounding box center [642, 286] width 1 height 1
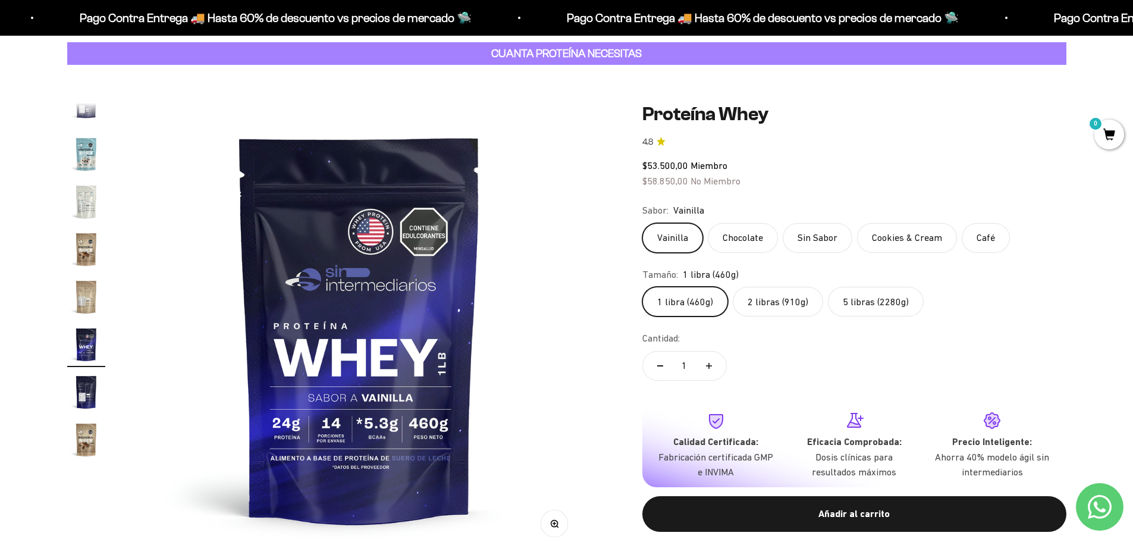
scroll to position [572, 0]
click at [748, 238] on label "Chocolate" at bounding box center [743, 238] width 70 height 30
click at [642, 223] on input "Chocolate" at bounding box center [642, 222] width 1 height 1
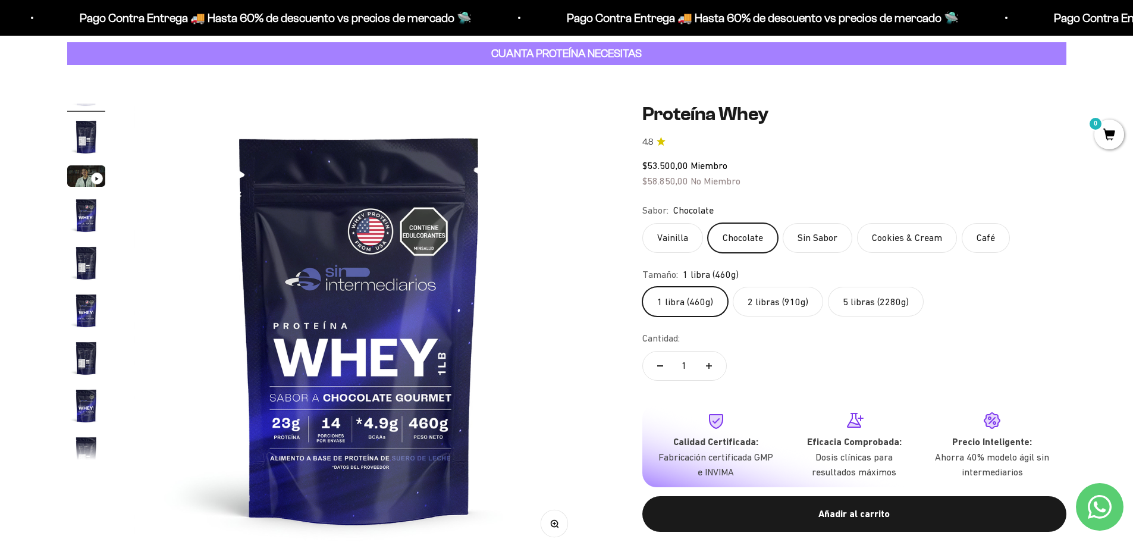
scroll to position [4, 0]
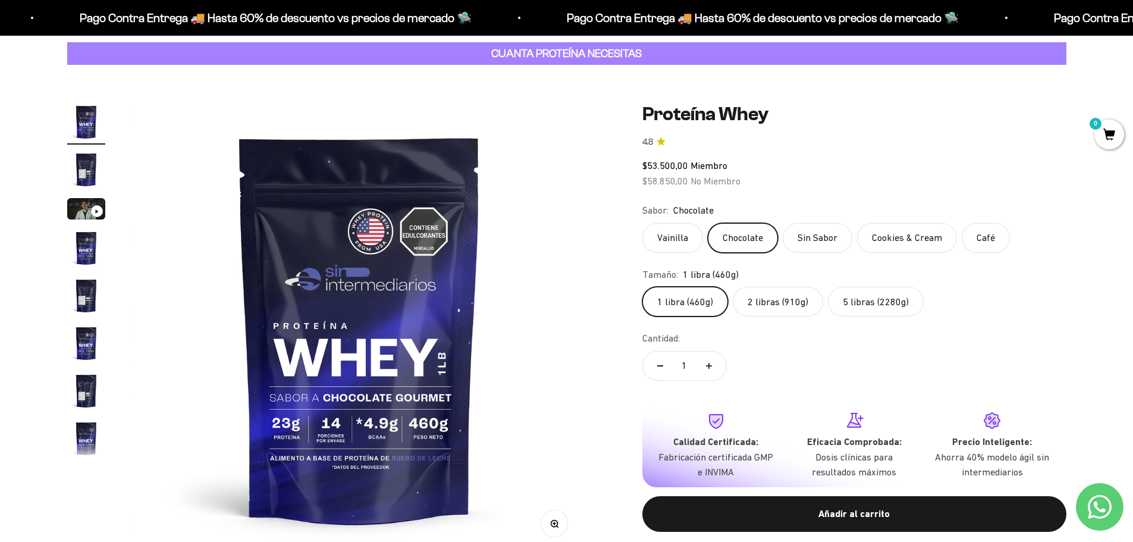
click at [819, 229] on label "Sin Sabor" at bounding box center [818, 238] width 70 height 30
click at [642, 223] on input "Sin Sabor" at bounding box center [642, 222] width 1 height 1
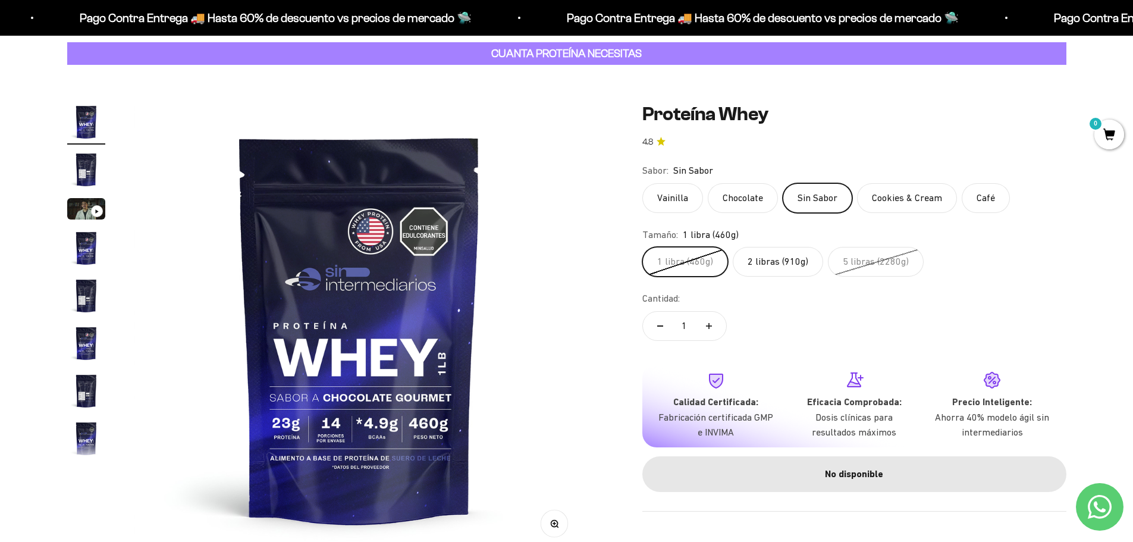
click at [884, 196] on label "Cookies & Cream" at bounding box center [907, 198] width 100 height 30
click at [642, 183] on input "Cookies & Cream" at bounding box center [642, 183] width 1 height 1
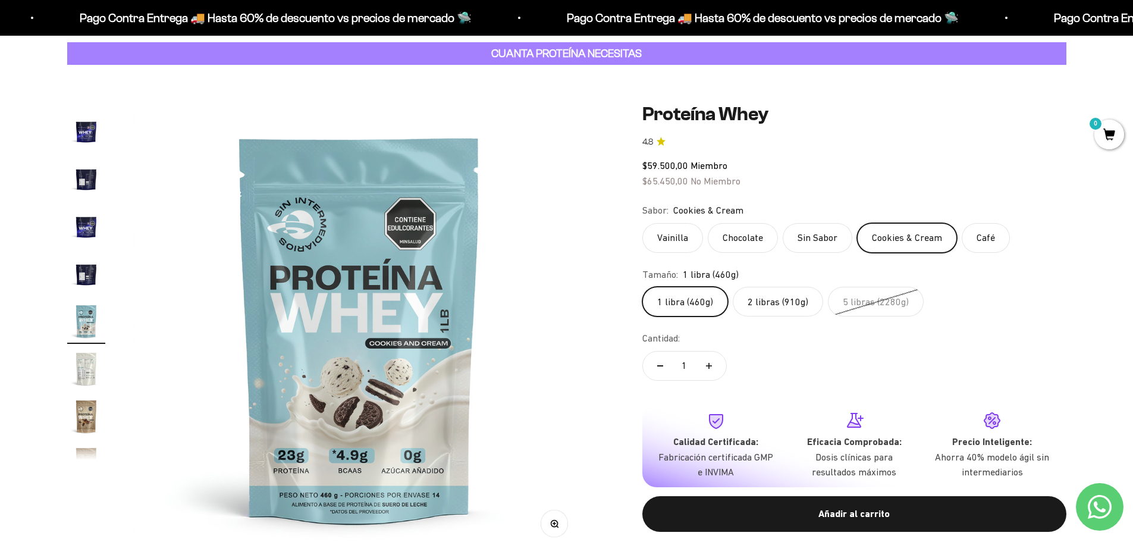
click at [817, 241] on label "Sin Sabor" at bounding box center [818, 238] width 70 height 30
click at [642, 223] on input "Sin Sabor" at bounding box center [642, 222] width 1 height 1
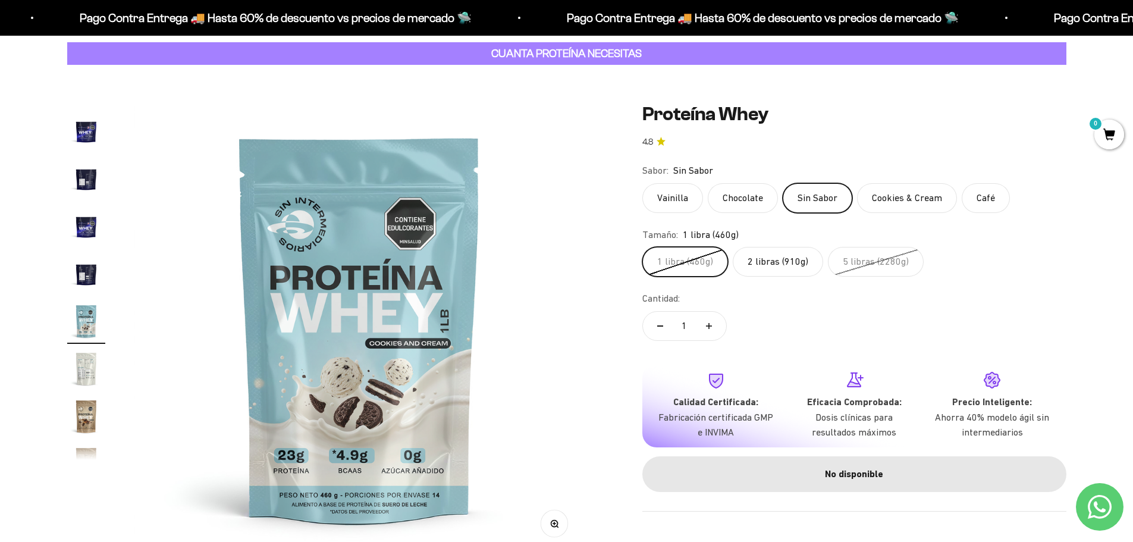
click at [781, 269] on label "2 libras (910g)" at bounding box center [778, 262] width 90 height 30
click at [642, 247] on input "2 libras (910g)" at bounding box center [642, 246] width 1 height 1
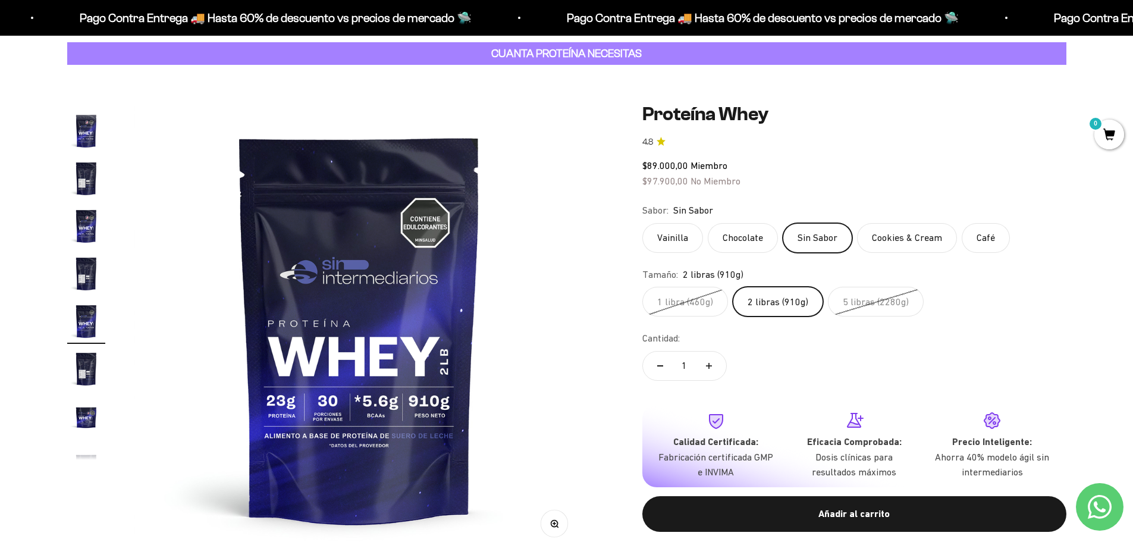
click at [740, 235] on label "Chocolate" at bounding box center [743, 238] width 70 height 30
click at [642, 223] on input "Chocolate" at bounding box center [642, 222] width 1 height 1
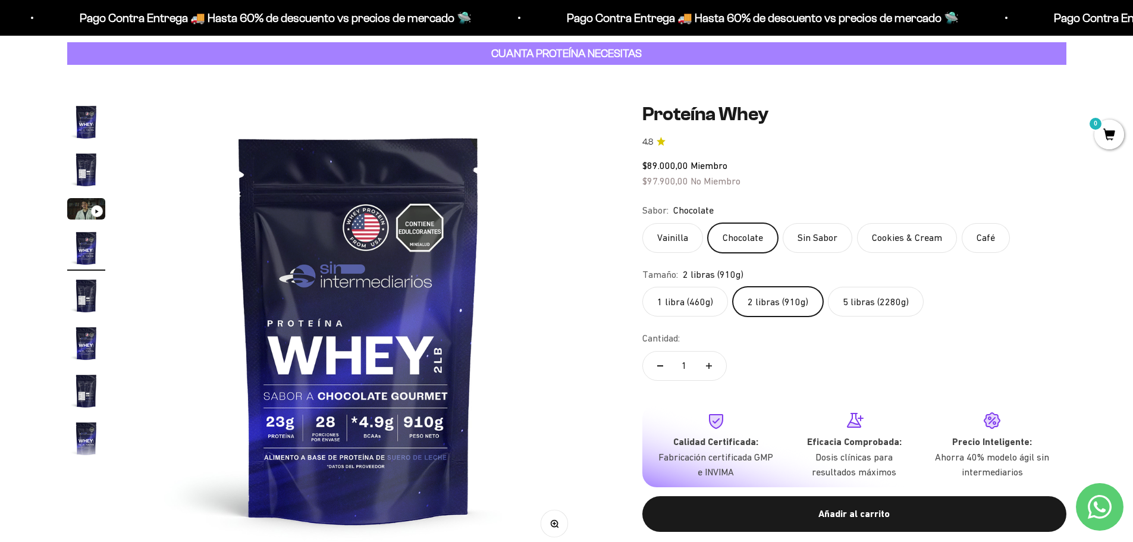
click at [908, 238] on label "Cookies & Cream" at bounding box center [907, 238] width 100 height 30
click at [642, 223] on input "Cookies & Cream" at bounding box center [642, 222] width 1 height 1
click at [994, 240] on label "Café" at bounding box center [986, 238] width 48 height 30
click at [642, 223] on input "Café" at bounding box center [642, 222] width 1 height 1
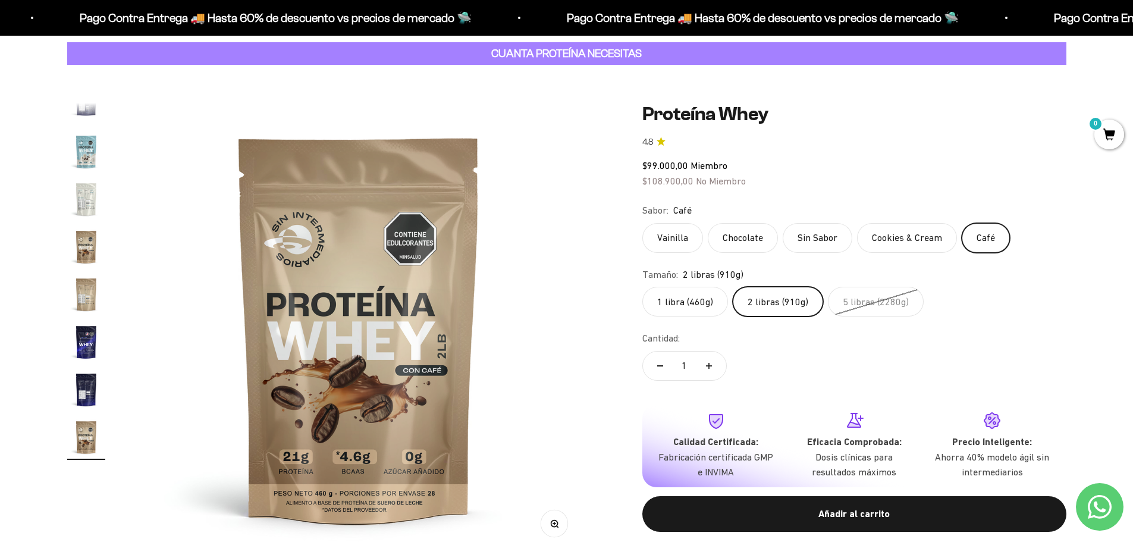
click at [684, 241] on label "Vainilla" at bounding box center [672, 238] width 61 height 30
click at [642, 223] on input "Vainilla" at bounding box center [642, 222] width 1 height 1
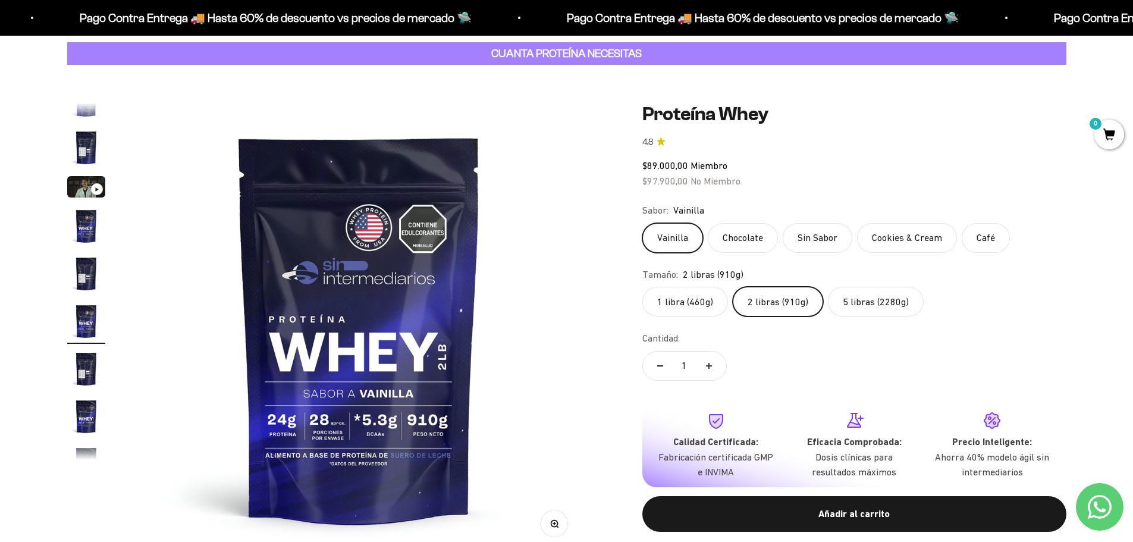
click at [693, 299] on label "1 libra (460g)" at bounding box center [685, 302] width 86 height 30
click at [642, 287] on input "1 libra (460g)" at bounding box center [642, 286] width 1 height 1
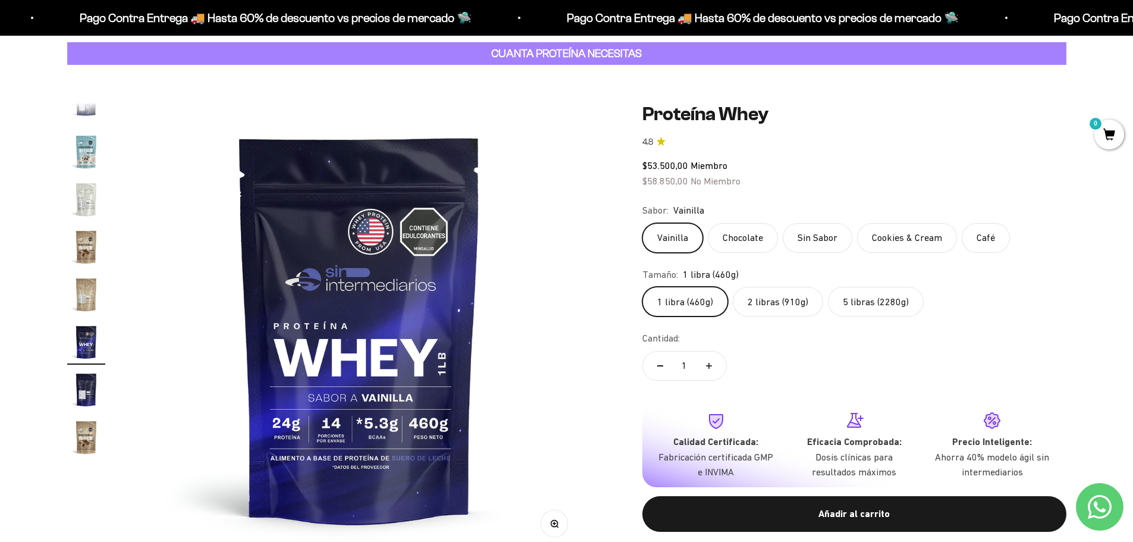
click at [739, 237] on label "Chocolate" at bounding box center [743, 238] width 70 height 30
click at [642, 223] on input "Chocolate" at bounding box center [642, 222] width 1 height 1
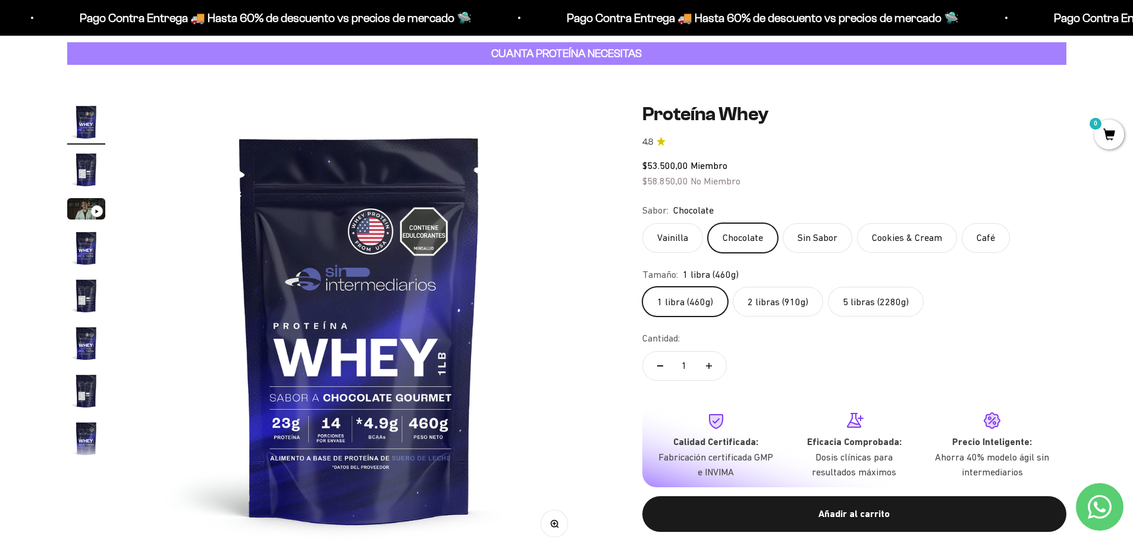
click at [885, 234] on label "Cookies & Cream" at bounding box center [907, 238] width 100 height 30
click at [642, 223] on input "Cookies & Cream" at bounding box center [642, 222] width 1 height 1
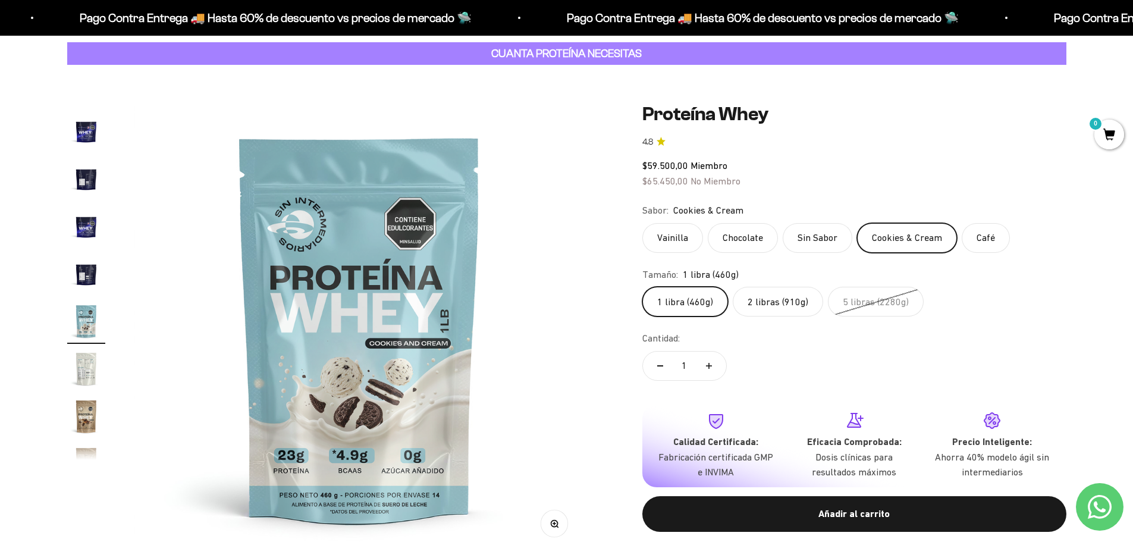
click at [973, 235] on label "Café" at bounding box center [986, 238] width 48 height 30
click at [642, 223] on input "Café" at bounding box center [642, 222] width 1 height 1
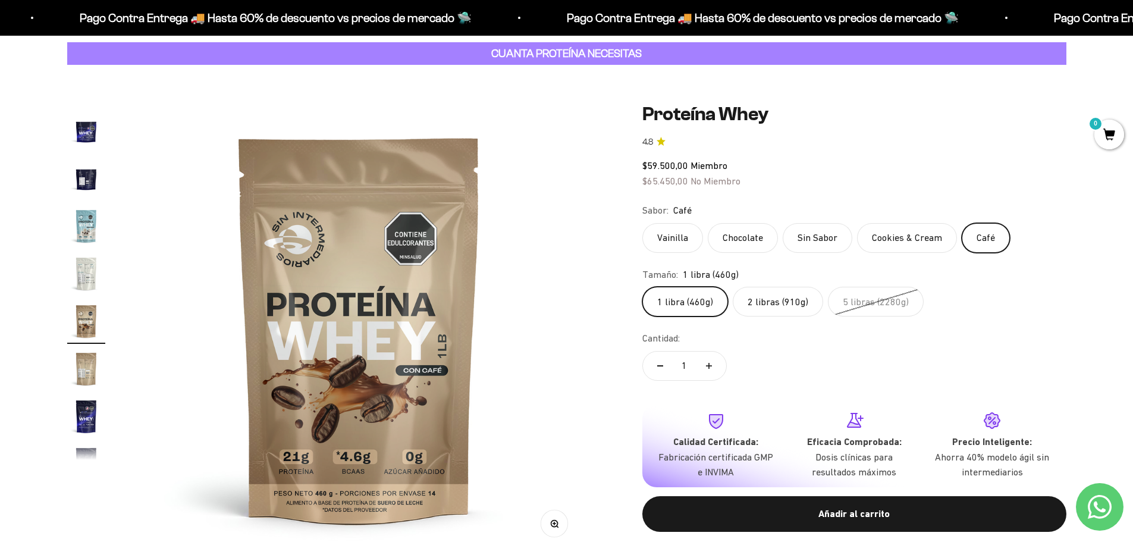
click at [675, 239] on label "Vainilla" at bounding box center [672, 238] width 61 height 30
click at [642, 223] on input "Vainilla" at bounding box center [642, 222] width 1 height 1
